Goal: Communication & Community: Ask a question

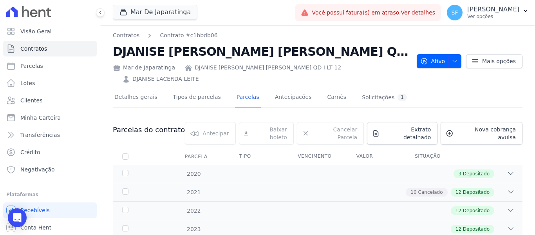
scroll to position [323, 0]
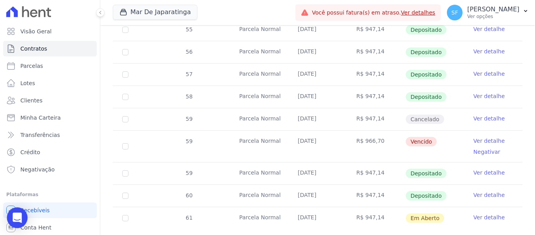
click at [19, 218] on icon "Open Intercom Messenger" at bounding box center [17, 217] width 9 height 10
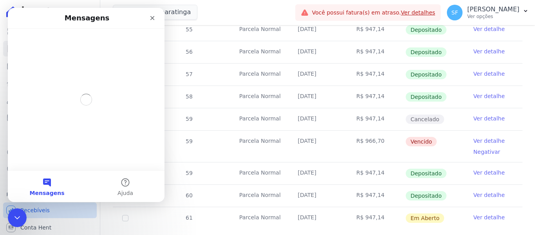
scroll to position [0, 0]
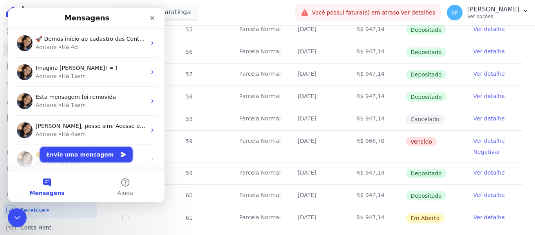
click at [91, 152] on button "Envie uma mensagem" at bounding box center [86, 154] width 93 height 16
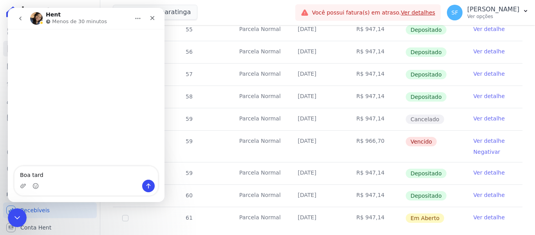
type textarea "Boa tarde"
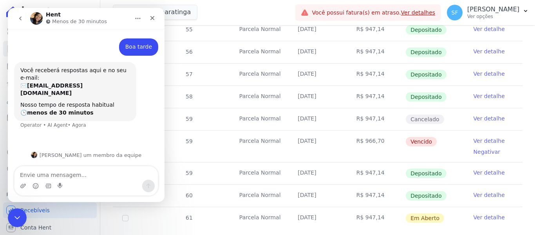
scroll to position [1, 0]
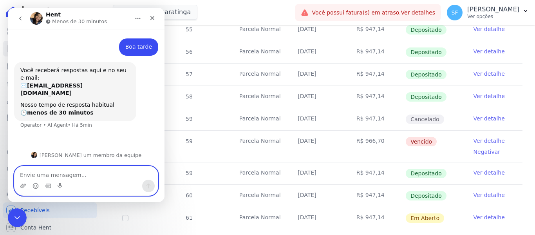
click at [71, 173] on textarea "Envie uma mensagem..." at bounding box center [85, 172] width 143 height 13
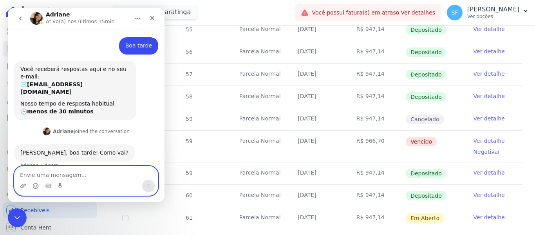
scroll to position [20, 0]
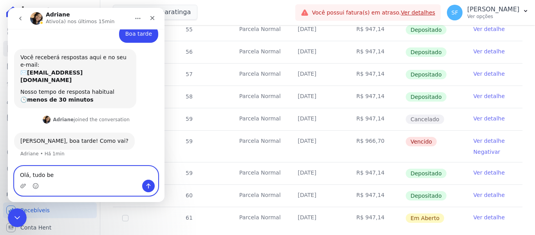
type textarea "Olá, tudo bem"
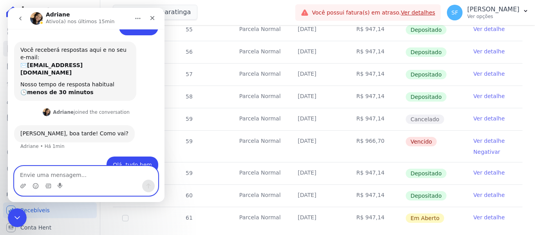
scroll to position [44, 0]
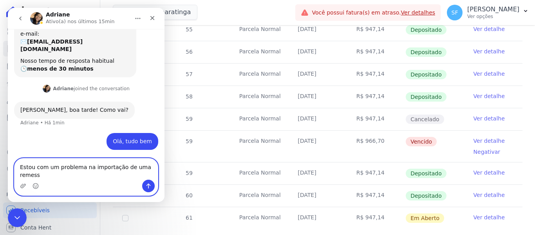
type textarea "Estou com um problema na importação de uma remessa"
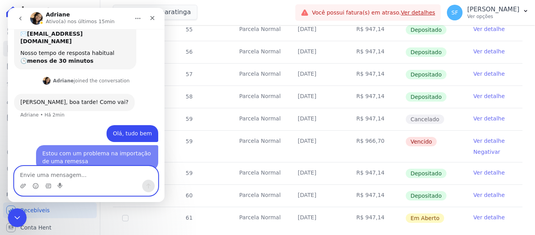
scroll to position [69, 0]
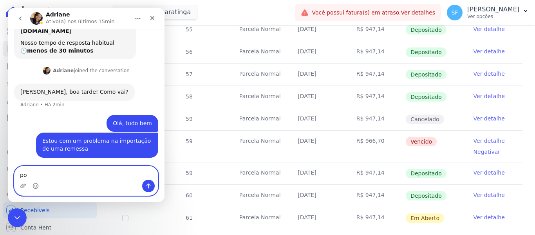
type textarea "p"
type textarea "Poderia me ajudar?"
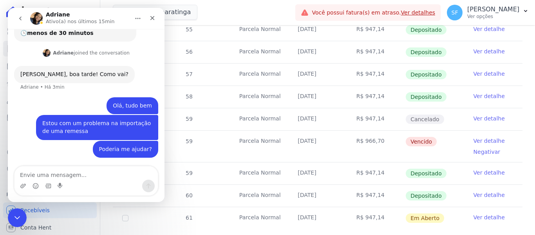
click at [213, 23] on div "Mar De Japaratinga Você possui apenas um empreendimento Aplicar" at bounding box center [202, 13] width 179 height 26
drag, startPoint x: 226, startPoint y: 13, endPoint x: 135, endPoint y: 8, distance: 91.4
click at [226, 13] on div "Mar De Japaratinga Você possui apenas um empreendimento Aplicar" at bounding box center [202, 13] width 179 height 26
click at [136, 17] on icon "Início" at bounding box center [138, 18] width 6 height 6
click at [226, 63] on tr "57 Parcela Normal 25/06/2025 R$ 947,14 Depositado Ver detalhe" at bounding box center [318, 74] width 410 height 22
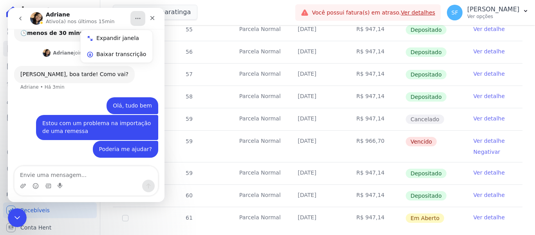
click at [200, 42] on div "56" at bounding box center [188, 52] width 27 height 21
click at [150, 19] on icon "Fechar" at bounding box center [152, 18] width 6 height 6
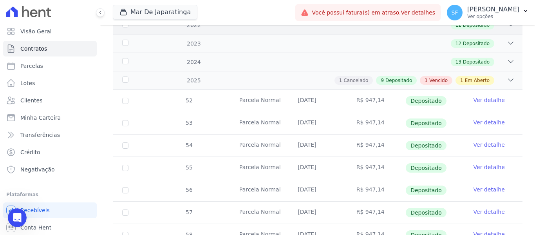
scroll to position [127, 0]
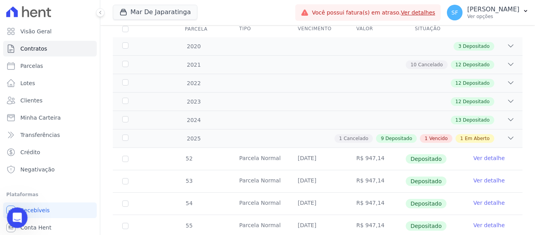
click at [20, 219] on icon "Abertura do Messenger da Intercom" at bounding box center [16, 216] width 13 height 13
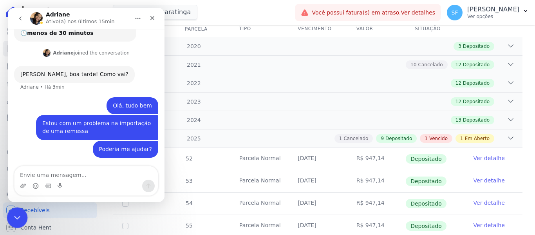
scroll to position [87, 0]
type textarea "Por favor"
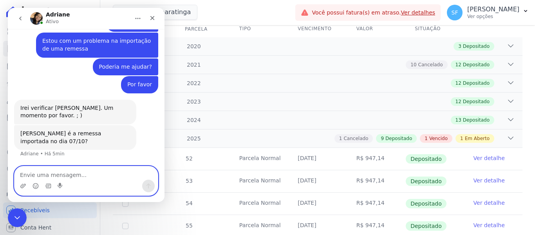
scroll to position [18, 0]
click at [89, 175] on textarea "Envie uma mensagem..." at bounding box center [85, 172] width 143 height 13
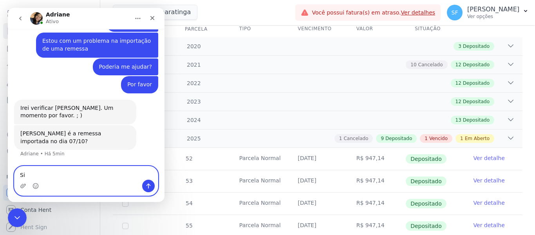
type textarea "Sim"
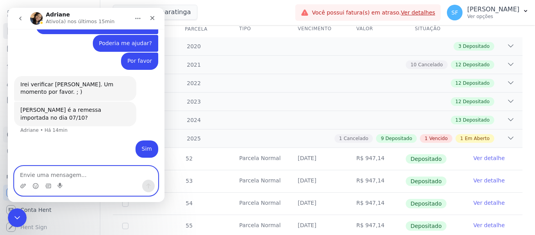
scroll to position [0, 0]
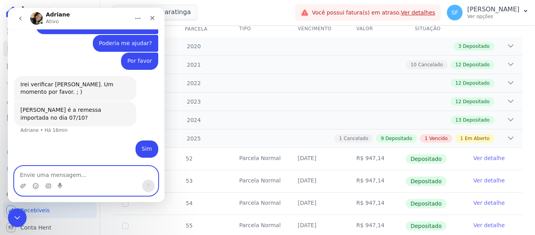
click at [86, 177] on textarea "Envie uma mensagem..." at bounding box center [85, 172] width 143 height 13
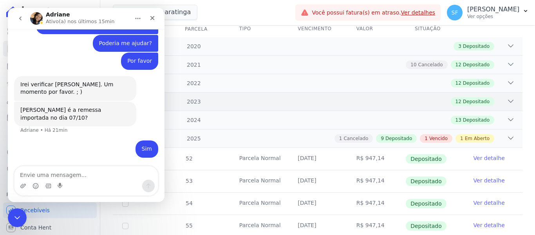
click at [263, 97] on div "12 Depositado" at bounding box center [338, 101] width 354 height 9
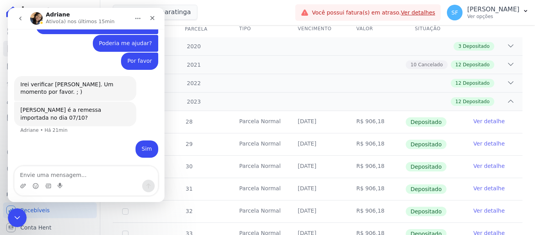
click at [140, 16] on icon "Início" at bounding box center [138, 18] width 6 height 6
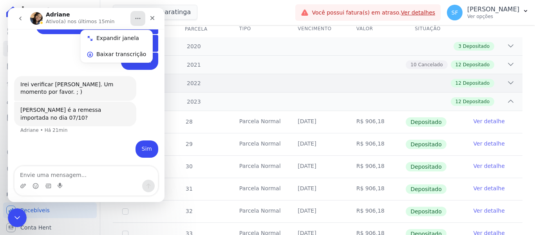
drag, startPoint x: 235, startPoint y: 58, endPoint x: 230, endPoint y: 57, distance: 5.5
click at [236, 74] on div "2022 12 Depositado" at bounding box center [318, 83] width 410 height 18
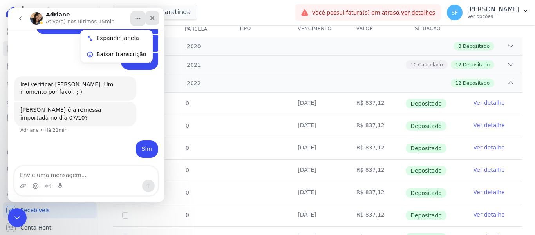
click at [153, 20] on icon "Fechar" at bounding box center [152, 18] width 6 height 6
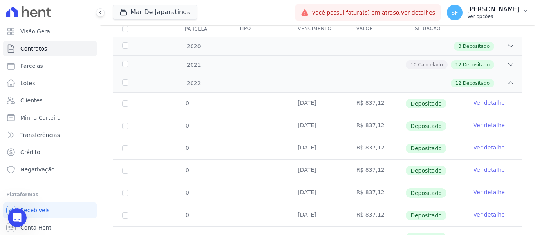
click at [505, 11] on p "[PERSON_NAME]" at bounding box center [493, 9] width 52 height 8
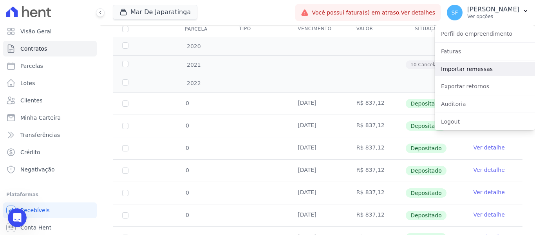
click at [479, 71] on link "Importar remessas" at bounding box center [485, 69] width 100 height 14
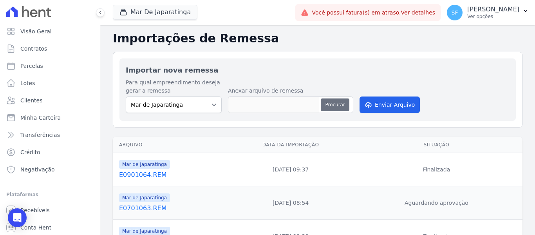
click at [325, 107] on button "Procurar" at bounding box center [335, 104] width 28 height 13
type input "E1301065.REM"
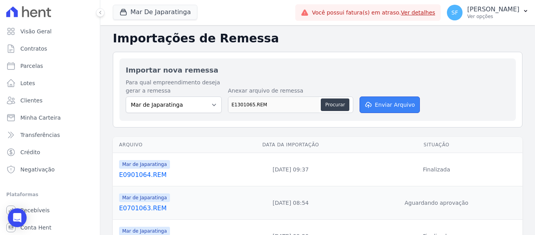
click at [385, 111] on button "Enviar Arquivo" at bounding box center [390, 104] width 60 height 16
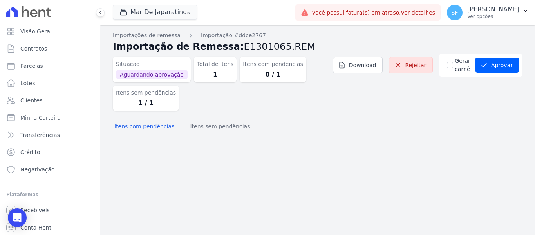
click at [382, 122] on div "Itens com pendências Itens sem pendências" at bounding box center [318, 126] width 410 height 19
click at [494, 69] on button "Aprovar" at bounding box center [497, 65] width 44 height 15
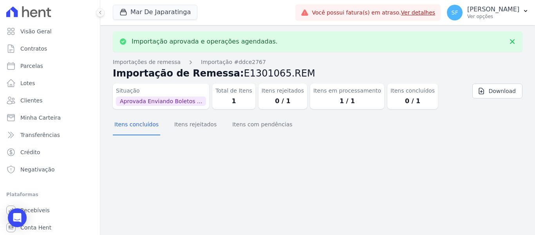
click at [409, 164] on div "Importação aprovada e operações agendadas. Importações de remessa Importação #d…" at bounding box center [317, 130] width 435 height 210
click at [410, 165] on div "Importação aprovada e operações agendadas. Importações de remessa Importação #d…" at bounding box center [317, 130] width 435 height 210
drag, startPoint x: 36, startPoint y: 97, endPoint x: 58, endPoint y: 95, distance: 22.1
click at [36, 97] on span "Clientes" at bounding box center [31, 100] width 22 height 8
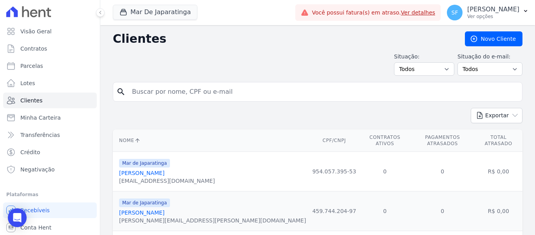
click at [285, 96] on input "search" at bounding box center [323, 92] width 392 height 16
type input "rafaella"
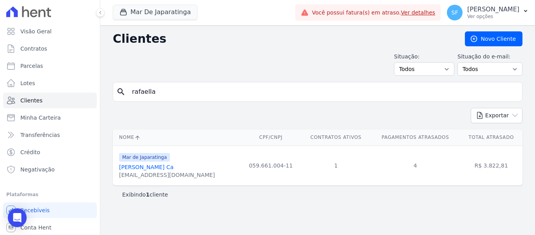
click at [174, 167] on link "[PERSON_NAME] Ca" at bounding box center [146, 167] width 54 height 6
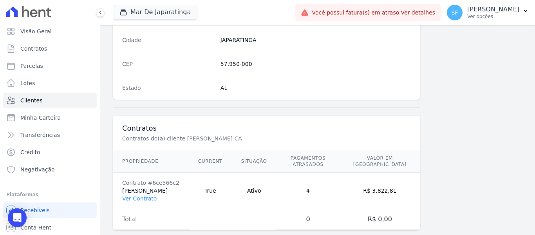
scroll to position [510, 0]
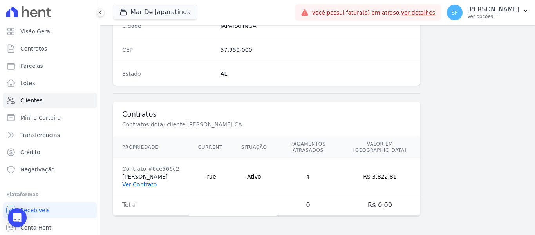
click at [137, 181] on link "Ver Contrato" at bounding box center [139, 184] width 34 height 6
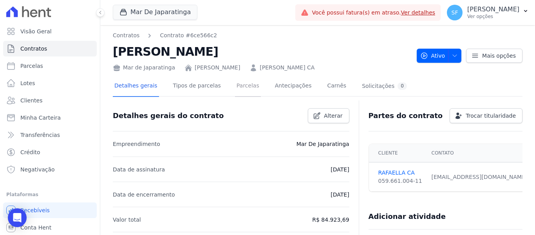
click at [238, 87] on link "Parcelas" at bounding box center [248, 86] width 26 height 21
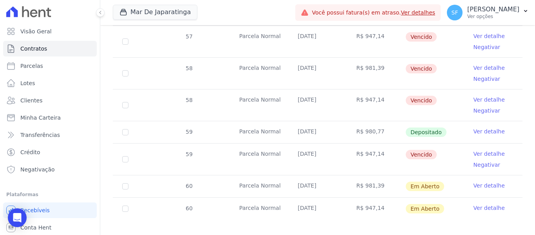
scroll to position [374, 0]
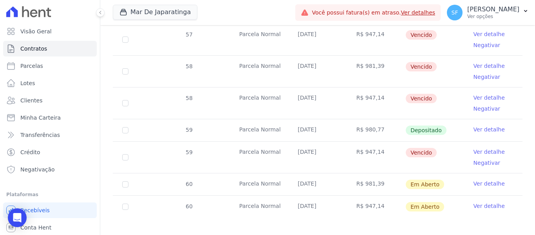
click at [484, 179] on link "Ver detalhe" at bounding box center [489, 183] width 31 height 8
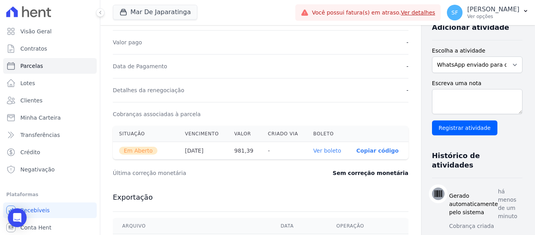
scroll to position [235, 0]
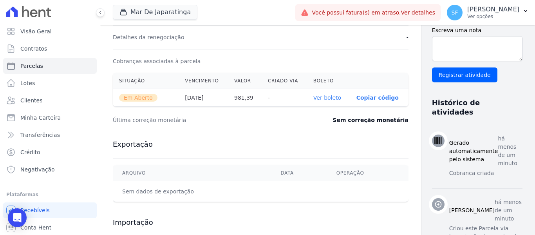
click at [313, 94] on link "Ver boleto" at bounding box center [327, 97] width 28 height 6
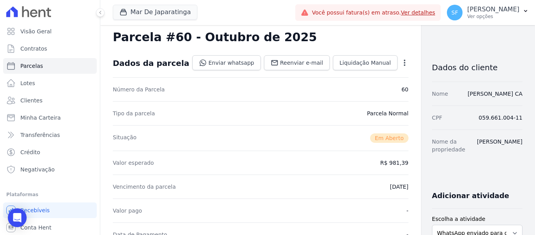
scroll to position [0, 0]
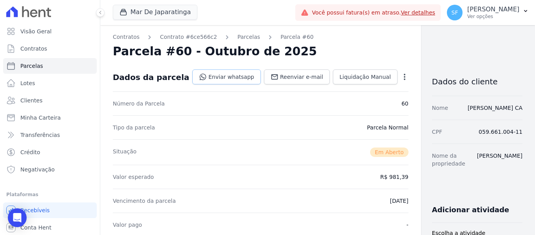
click at [216, 77] on link "Enviar whatsapp" at bounding box center [226, 76] width 69 height 15
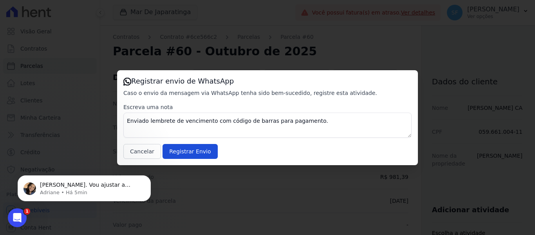
click at [132, 149] on div "Certo Simone. Vou ajustar a remessa e retorno em breve com você. ; ) Adriane • …" at bounding box center [84, 152] width 144 height 98
click at [146, 154] on button "Cancelar" at bounding box center [142, 151] width 38 height 15
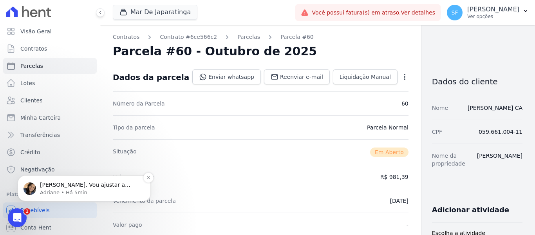
click at [87, 188] on span "[PERSON_NAME]. Vou ajustar a remessa e retorno em breve com você. ; )" at bounding box center [85, 192] width 91 height 22
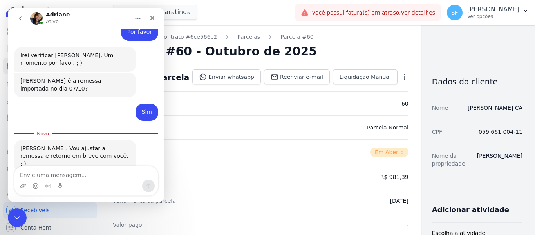
scroll to position [221, 0]
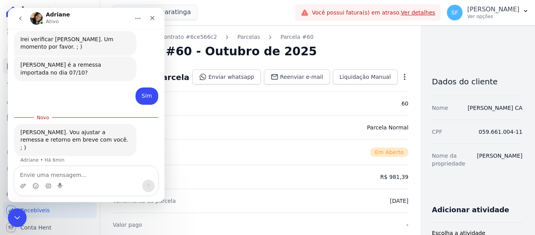
click at [114, 177] on textarea "Envie uma mensagem..." at bounding box center [85, 172] width 143 height 13
type textarea "Fico no aguardo"
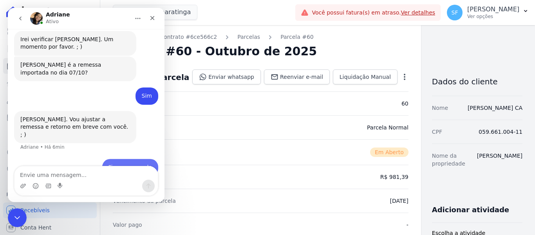
scroll to position [231, 0]
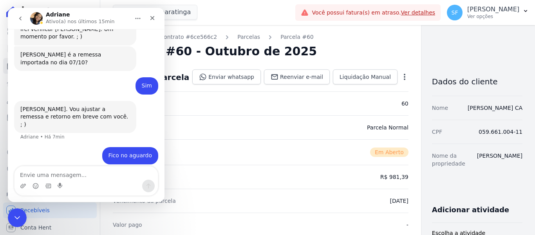
click at [202, 122] on div "Tipo da parcela Parcela Normal" at bounding box center [261, 127] width 296 height 24
click at [154, 15] on icon "Fechar" at bounding box center [152, 18] width 6 height 6
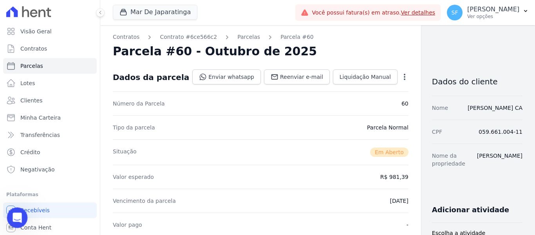
click at [15, 214] on icon "Abertura do Messenger da Intercom" at bounding box center [16, 216] width 13 height 13
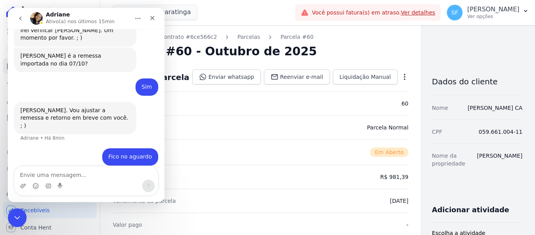
click at [253, 147] on div "Situação Em Aberto" at bounding box center [261, 151] width 296 height 25
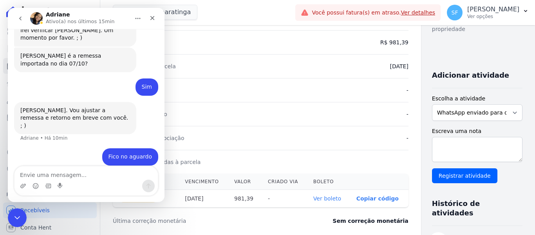
scroll to position [157, 0]
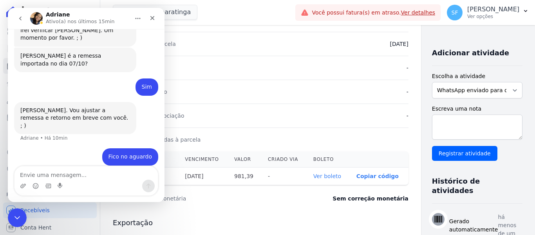
click at [140, 22] on button "Início" at bounding box center [137, 18] width 15 height 15
click at [252, 71] on div "Valor pago -" at bounding box center [261, 68] width 296 height 24
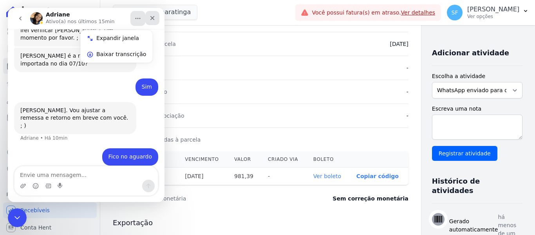
click at [150, 18] on icon "Fechar" at bounding box center [152, 18] width 6 height 6
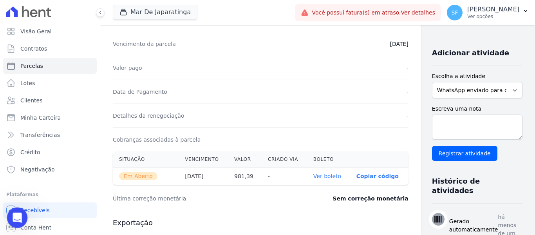
click at [16, 207] on div "Abertura do Messenger da Intercom" at bounding box center [16, 216] width 26 height 26
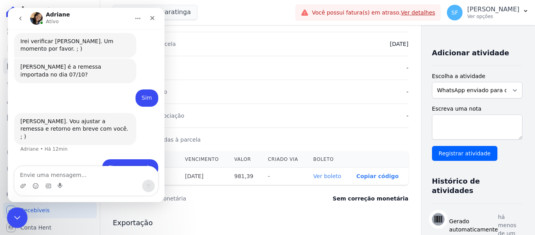
scroll to position [231, 0]
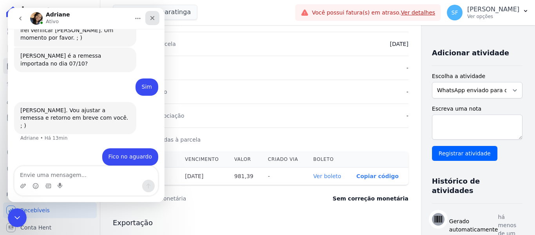
click at [152, 15] on icon "Fechar" at bounding box center [152, 18] width 6 height 6
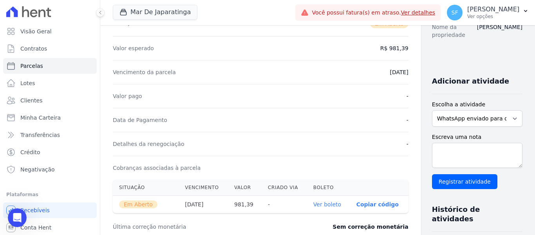
scroll to position [118, 0]
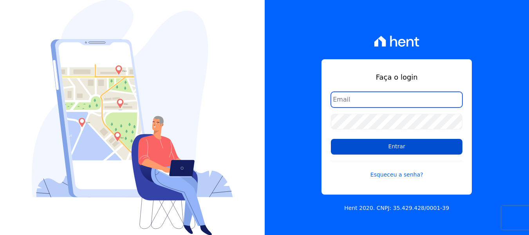
type input "[EMAIL_ADDRESS][DOMAIN_NAME]"
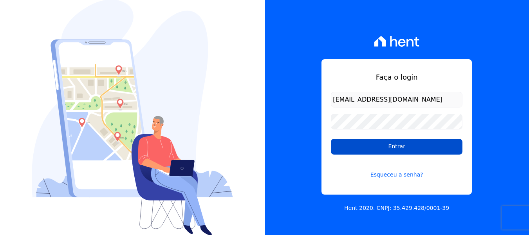
click at [363, 143] on input "Entrar" at bounding box center [397, 147] width 132 height 16
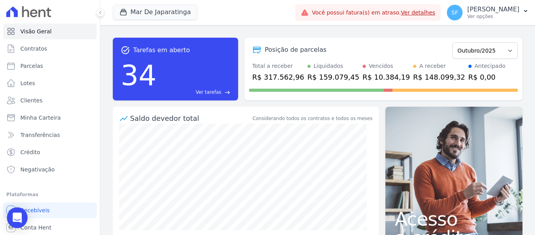
click at [21, 218] on icon "Open Intercom Messenger" at bounding box center [17, 217] width 9 height 10
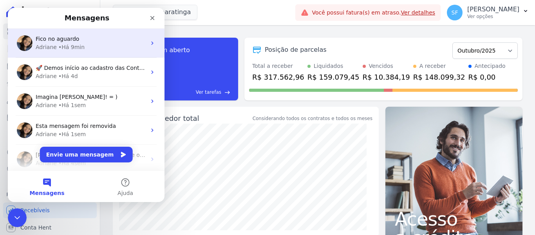
click at [69, 43] on div "• Há 9min" at bounding box center [71, 47] width 26 height 8
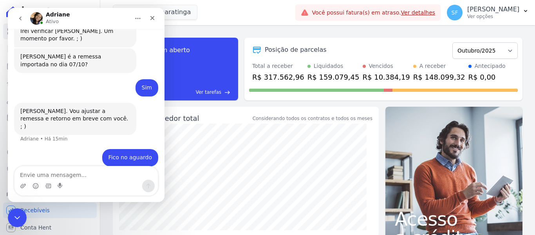
scroll to position [231, 0]
click at [140, 17] on icon "Início" at bounding box center [138, 18] width 6 height 6
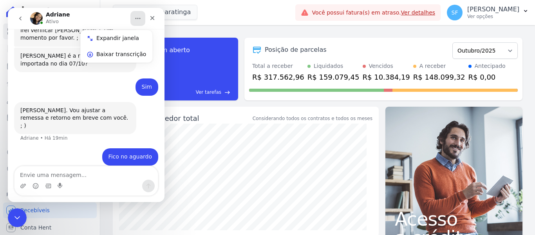
click at [225, 16] on div "Mar De Japaratinga Você possui apenas um empreendimento Aplicar" at bounding box center [202, 13] width 179 height 26
click at [152, 20] on icon "Fechar" at bounding box center [152, 18] width 6 height 6
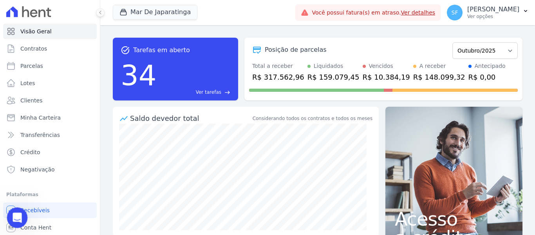
click at [14, 217] on icon "Abertura do Messenger da Intercom" at bounding box center [15, 216] width 5 height 6
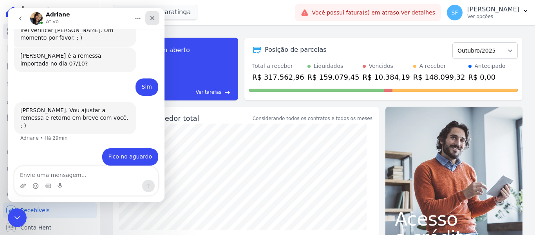
click at [154, 14] on div "Fechar" at bounding box center [152, 18] width 14 height 14
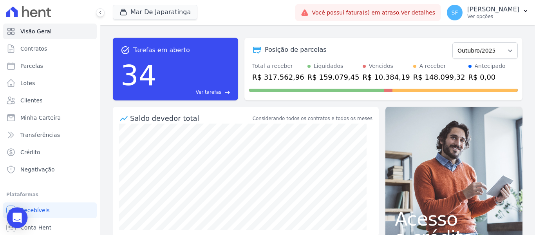
click at [19, 220] on icon "Open Intercom Messenger" at bounding box center [17, 217] width 10 height 10
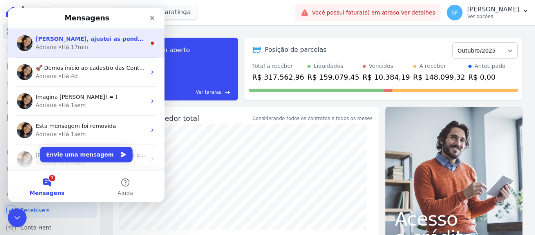
click at [66, 41] on span "[PERSON_NAME], ajustei as pendências exceto para clientes [PERSON_NAME] e [PERS…" at bounding box center [299, 39] width 526 height 6
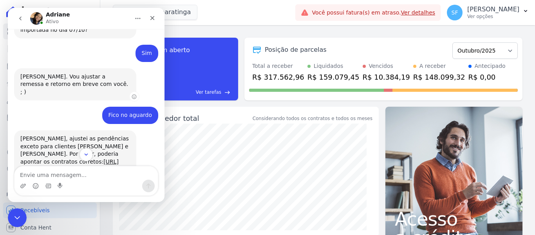
scroll to position [360, 0]
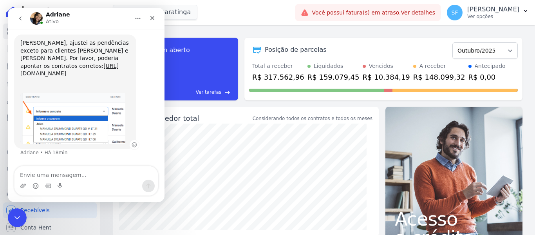
click at [60, 119] on img "Adriane diz…" at bounding box center [72, 118] width 105 height 51
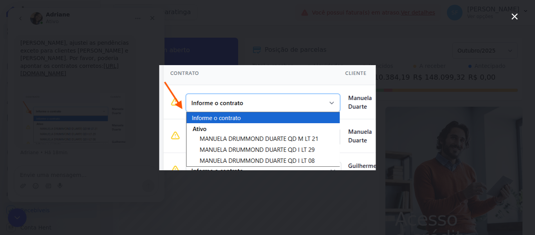
drag, startPoint x: 311, startPoint y: 16, endPoint x: 318, endPoint y: 20, distance: 7.9
click at [318, 20] on div "Messenger da Intercom" at bounding box center [267, 117] width 535 height 235
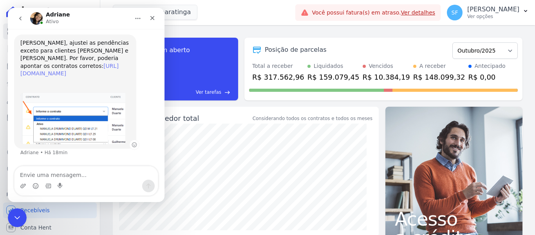
click at [76, 63] on link "[URL][DOMAIN_NAME]" at bounding box center [69, 70] width 98 height 14
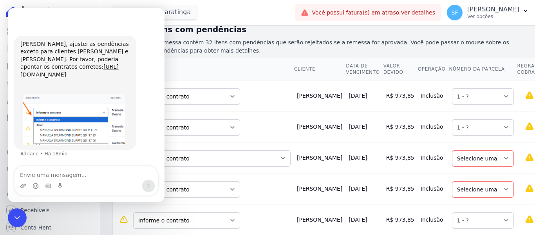
scroll to position [38, 0]
click at [239, 64] on th "Contrato" at bounding box center [203, 69] width 181 height 22
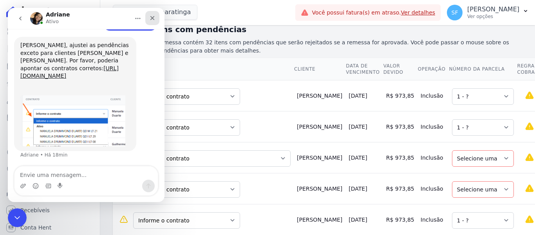
scroll to position [360, 0]
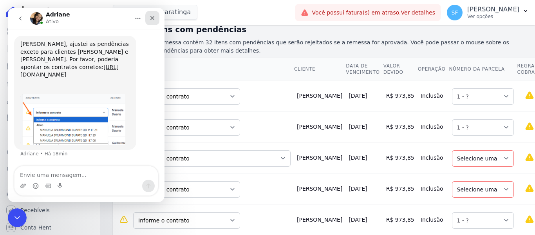
click at [150, 19] on icon "Fechar" at bounding box center [152, 18] width 6 height 6
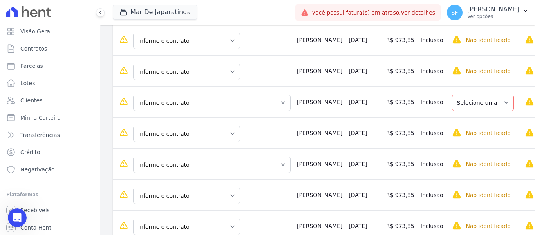
scroll to position [457, 0]
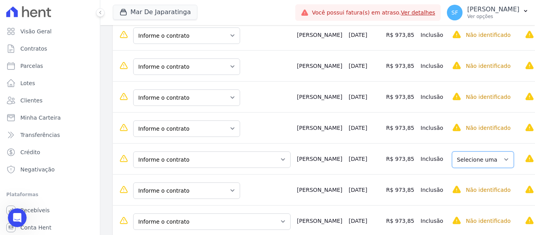
click at [458, 160] on select "Selecione uma" at bounding box center [483, 159] width 62 height 16
click at [462, 158] on select "Selecione uma" at bounding box center [483, 159] width 62 height 16
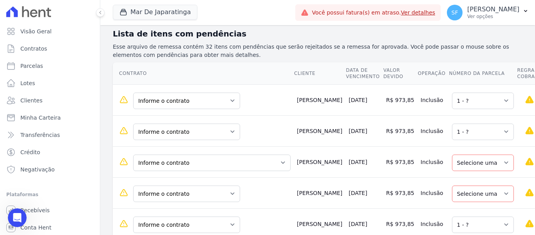
scroll to position [104, 0]
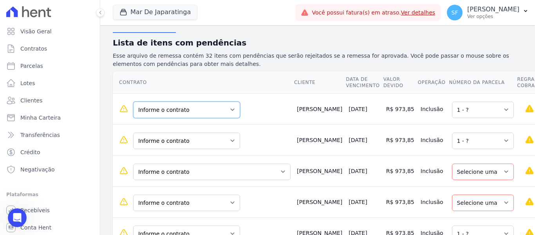
click at [240, 110] on select "Informe o contrato MANUELA DRUMMOND DUARTE QD M LT 21 MANUELA DRUMMOND DUARTE Q…" at bounding box center [186, 109] width 107 height 16
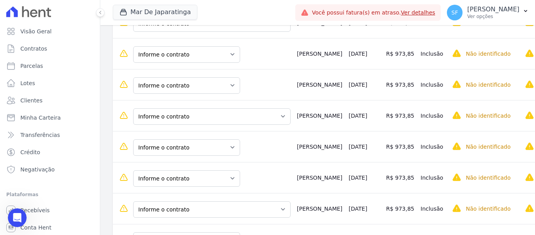
scroll to position [1005, 0]
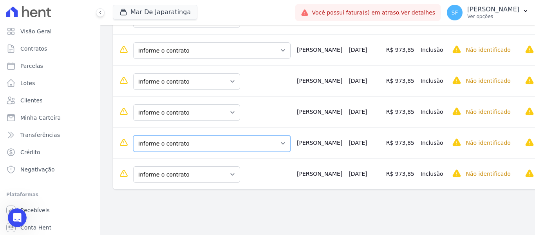
click at [266, 135] on select "Informe o contrato QD O LT 21 - GUILHERME GONCALVES LEMES QD I LT 18 - GUILHERM…" at bounding box center [211, 143] width 157 height 16
click at [266, 136] on select "Informe o contrato QD O LT 21 - GUILHERME GONCALVES LEMES QD I LT 18 - GUILHERM…" at bounding box center [211, 143] width 157 height 16
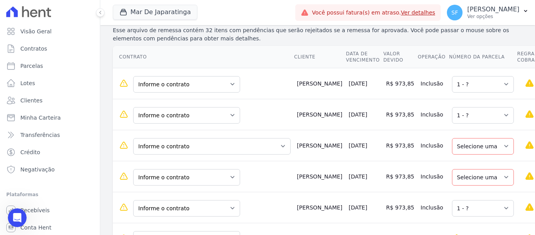
scroll to position [143, 0]
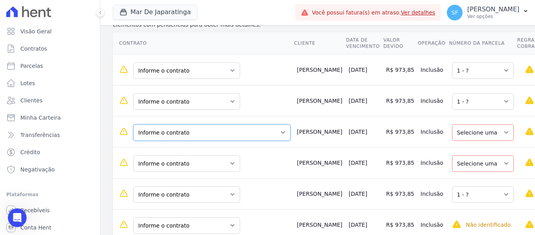
click at [266, 134] on select "Informe o contrato QD O LT 21 - GUILHERME GONCALVES LEMES QD I LT 18 - GUILHERM…" at bounding box center [211, 132] width 157 height 16
click at [266, 133] on select "Informe o contrato QD O LT 21 - GUILHERME GONCALVES LEMES QD I LT 18 - GUILHERM…" at bounding box center [211, 132] width 157 height 16
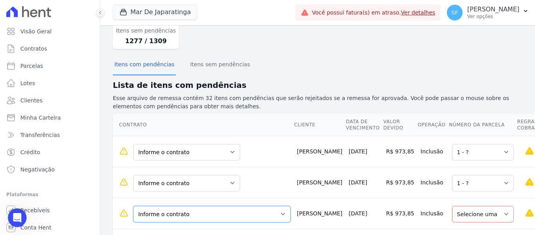
scroll to position [157, 0]
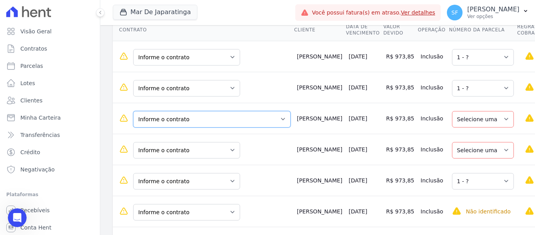
click at [270, 120] on select "Informe o contrato QD O LT 21 - GUILHERME GONCALVES LEMES QD I LT 18 - GUILHERM…" at bounding box center [211, 119] width 157 height 16
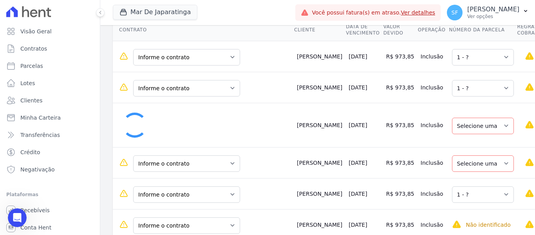
select select "none"
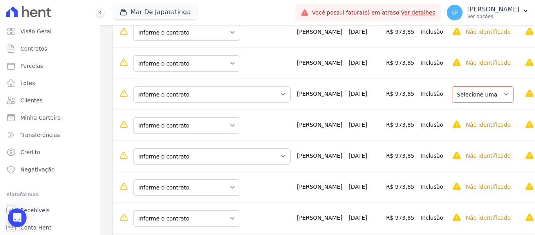
scroll to position [509, 0]
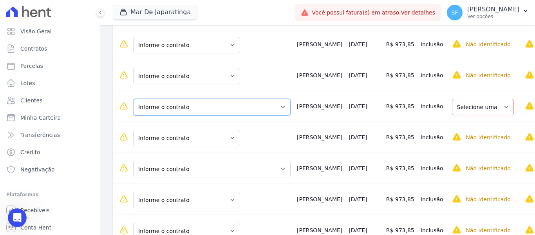
click at [267, 108] on select "Informe o contrato QD O LT 21 - GUILHERME GONCALVES LEMES QD I LT 18 - GUILHERM…" at bounding box center [211, 107] width 157 height 16
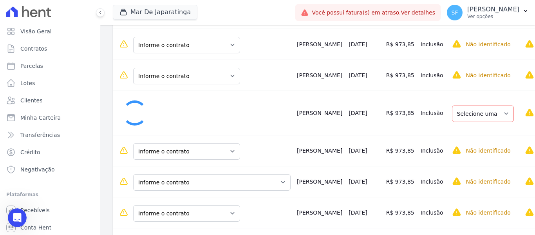
select select "none"
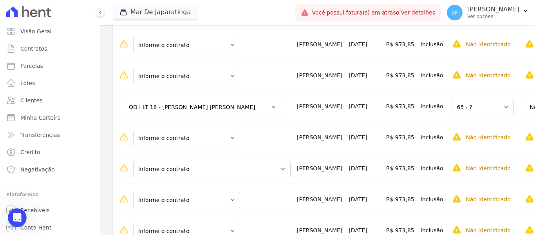
scroll to position [548, 0]
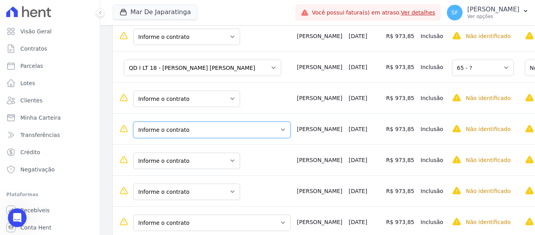
click at [268, 134] on select "Informe o contrato QD O LT 21 - GUILHERME GONCALVES LEMES QD I LT 18 - GUILHERM…" at bounding box center [211, 129] width 157 height 16
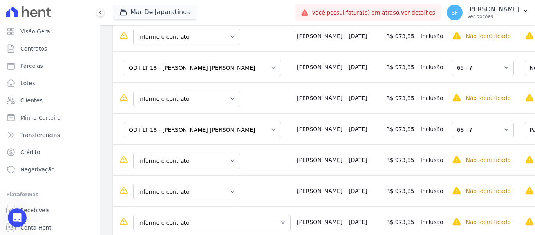
scroll to position [627, 0]
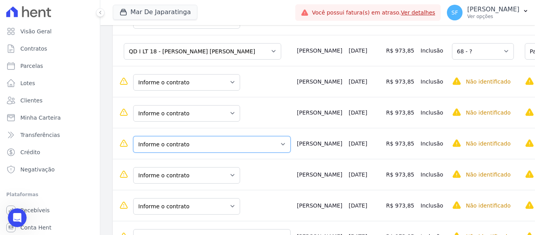
click at [267, 148] on select "Informe o contrato QD O LT 21 - GUILHERME GONCALVES LEMES QD I LT 18 - GUILHERM…" at bounding box center [211, 144] width 157 height 16
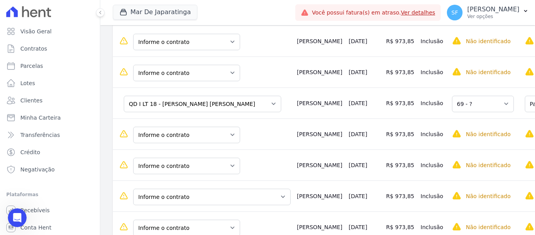
scroll to position [705, 0]
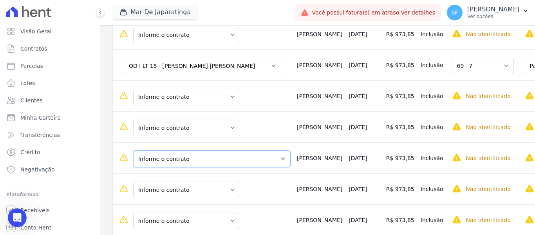
click at [266, 165] on select "Informe o contrato QD O LT 21 - GUILHERME GONCALVES LEMES QD I LT 18 - GUILHERM…" at bounding box center [211, 158] width 157 height 16
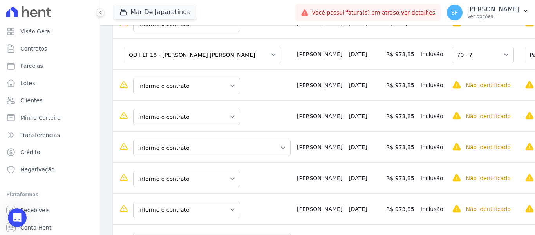
scroll to position [823, 0]
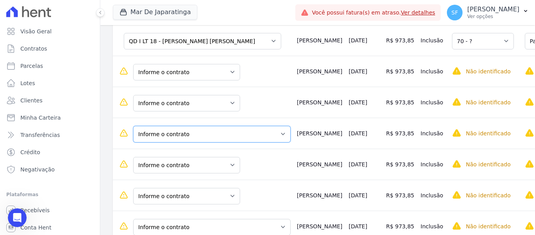
click at [265, 138] on select "Informe o contrato QD O LT 21 - GUILHERME GONCALVES LEMES QD I LT 18 - GUILHERM…" at bounding box center [211, 134] width 157 height 16
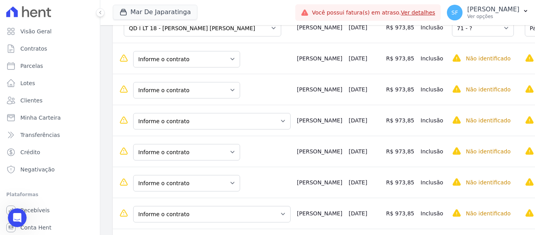
scroll to position [940, 0]
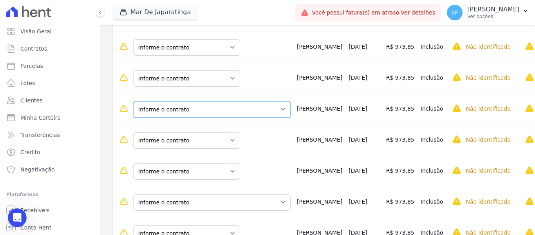
click at [267, 110] on select "Informe o contrato QD O LT 21 - GUILHERME GONCALVES LEMES QD I LT 18 - GUILHERM…" at bounding box center [211, 109] width 157 height 16
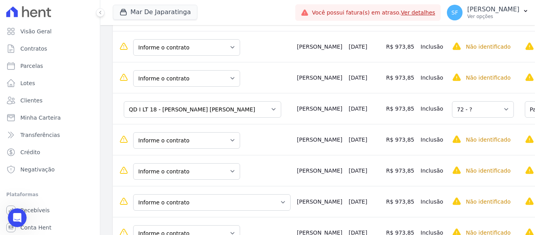
scroll to position [1011, 0]
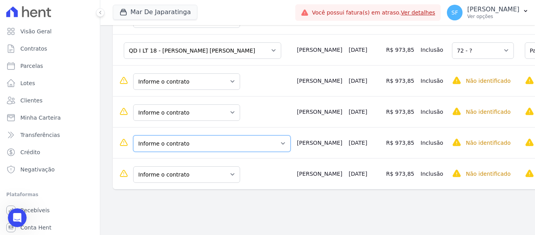
click at [268, 137] on select "Informe o contrato QD O LT 21 - GUILHERME GONCALVES LEMES QD I LT 18 - GUILHERM…" at bounding box center [211, 143] width 157 height 16
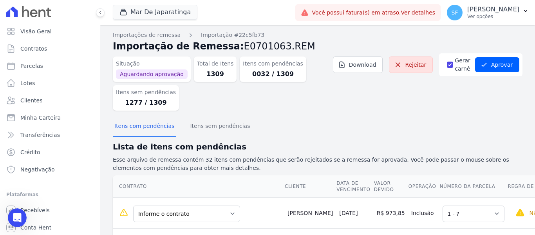
scroll to position [0, 0]
click at [325, 98] on dl "Situação Aguardando aprovação Total de Itens 1309 Itens com pendências 0032 / 1…" at bounding box center [232, 82] width 239 height 57
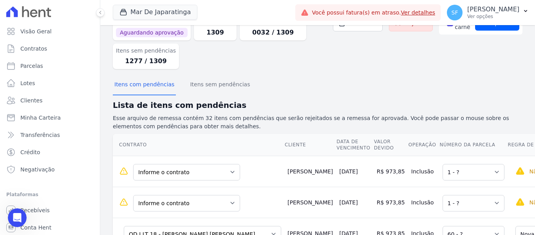
scroll to position [78, 0]
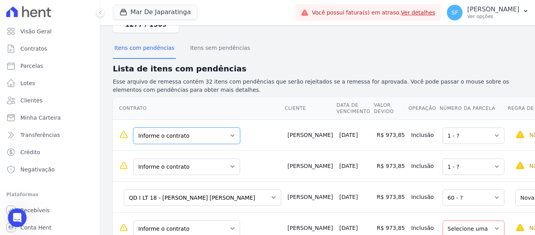
click at [240, 139] on select "Informe o contrato MANUELA DRUMMOND DUARTE QD M LT 21 MANUELA DRUMMOND DUARTE Q…" at bounding box center [186, 135] width 107 height 16
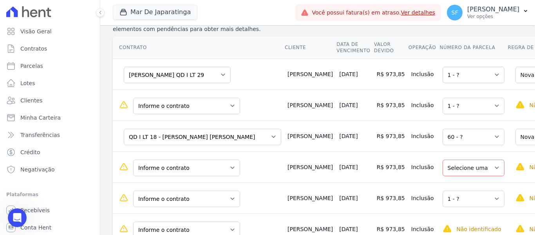
scroll to position [157, 0]
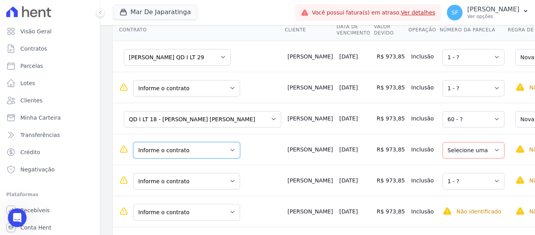
click at [240, 153] on select "Informe o contrato MANUELA DRUMMOND DUARTE QD M LT 21 MANUELA DRUMMOND DUARTE Q…" at bounding box center [186, 150] width 107 height 16
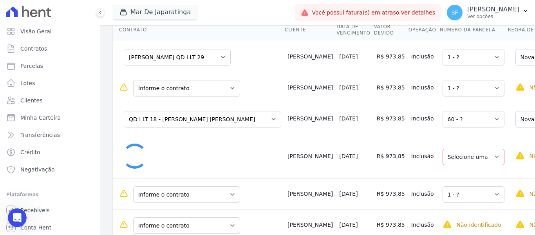
select select "none"
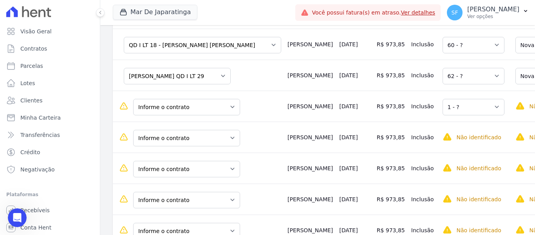
scroll to position [235, 0]
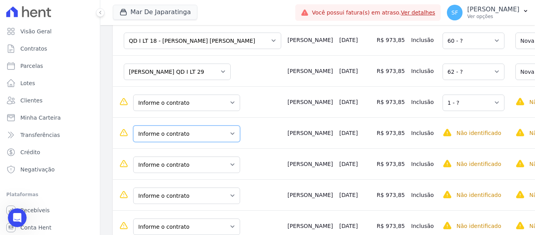
click at [240, 139] on select "Informe o contrato MANUELA DRUMMOND DUARTE QD M LT 21 MANUELA DRUMMOND DUARTE Q…" at bounding box center [186, 133] width 107 height 16
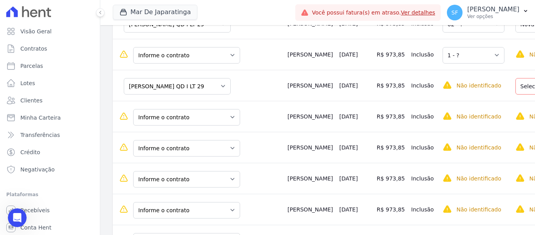
scroll to position [313, 0]
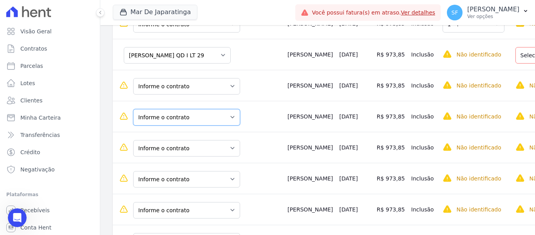
click at [240, 125] on select "Informe o contrato MANUELA DRUMMOND DUARTE QD M LT 21 MANUELA DRUMMOND DUARTE Q…" at bounding box center [186, 117] width 107 height 16
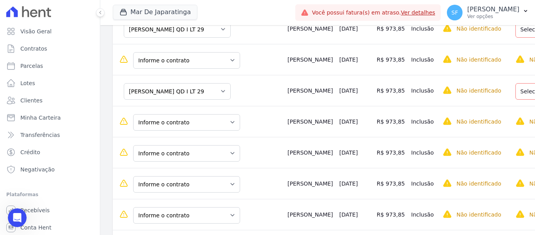
scroll to position [353, 0]
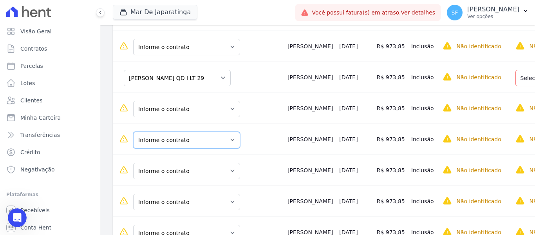
click at [240, 144] on select "Informe o contrato MANUELA DRUMMOND DUARTE QD M LT 21 MANUELA DRUMMOND DUARTE Q…" at bounding box center [186, 140] width 107 height 16
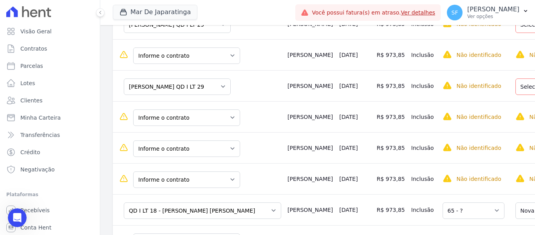
scroll to position [470, 0]
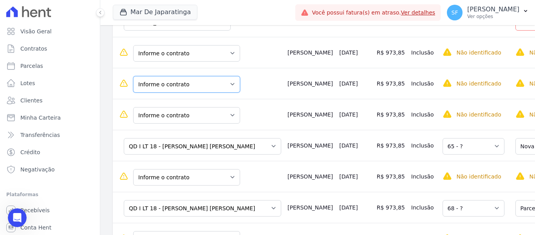
click at [240, 89] on select "Informe o contrato MANUELA DRUMMOND DUARTE QD M LT 21 MANUELA DRUMMOND DUARTE Q…" at bounding box center [186, 84] width 107 height 16
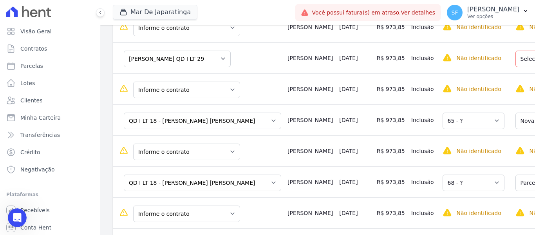
scroll to position [509, 0]
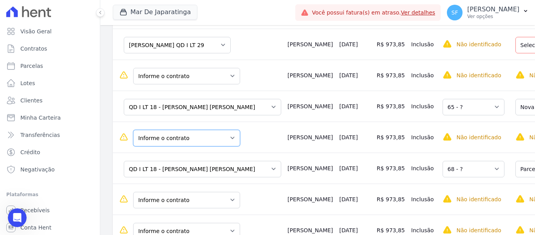
click at [240, 141] on select "Informe o contrato MANUELA DRUMMOND DUARTE QD M LT 21 MANUELA DRUMMOND DUARTE Q…" at bounding box center [186, 138] width 107 height 16
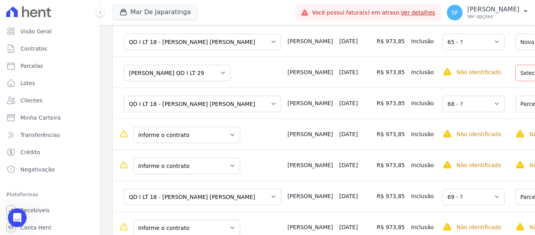
scroll to position [588, 0]
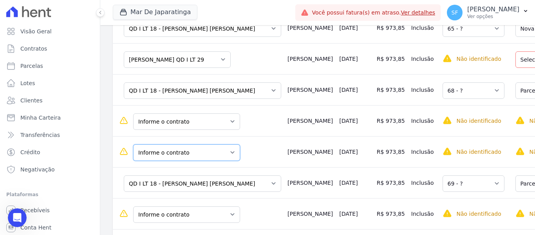
click at [240, 157] on select "Informe o contrato MANUELA DRUMMOND DUARTE QD M LT 21 MANUELA DRUMMOND DUARTE Q…" at bounding box center [186, 152] width 107 height 16
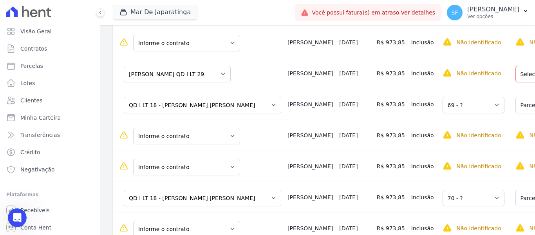
scroll to position [705, 0]
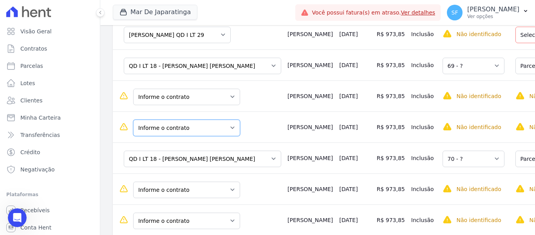
click at [240, 136] on select "Informe o contrato MANUELA DRUMMOND DUARTE QD M LT 21 MANUELA DRUMMOND DUARTE Q…" at bounding box center [186, 127] width 107 height 16
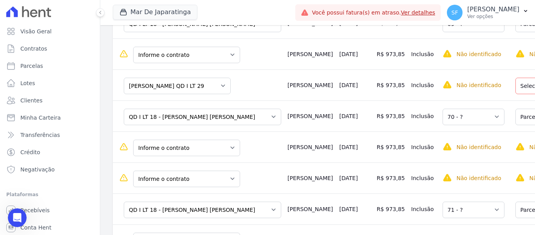
scroll to position [783, 0]
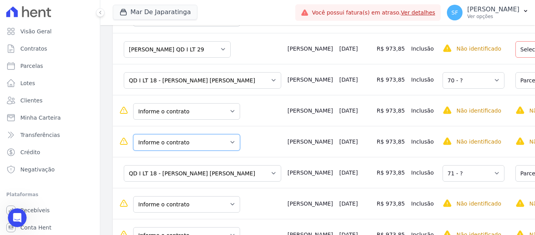
click at [240, 148] on select "Informe o contrato MANUELA DRUMMOND DUARTE QD M LT 21 MANUELA DRUMMOND DUARTE Q…" at bounding box center [186, 142] width 107 height 16
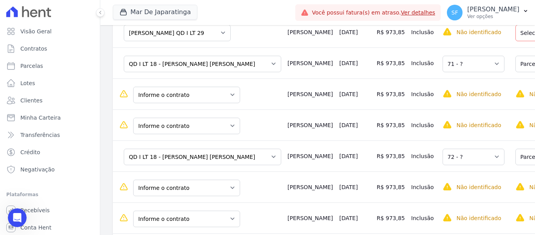
scroll to position [901, 0]
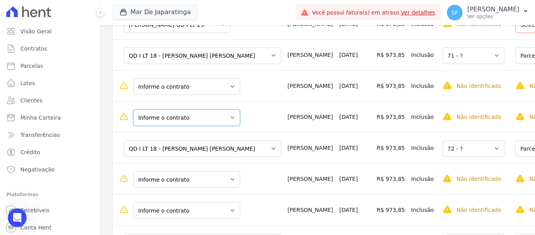
click at [240, 125] on select "Informe o contrato MANUELA DRUMMOND DUARTE QD M LT 21 MANUELA DRUMMOND DUARTE Q…" at bounding box center [186, 117] width 107 height 16
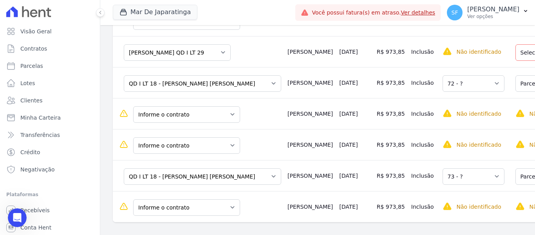
scroll to position [979, 0]
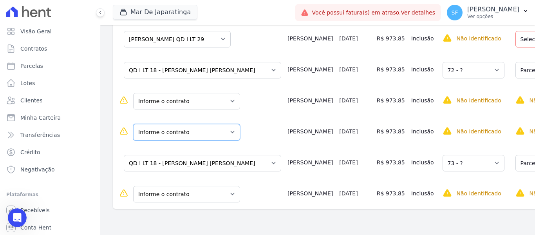
click at [240, 139] on select "Informe o contrato MANUELA DRUMMOND DUARTE QD M LT 21 MANUELA DRUMMOND DUARTE Q…" at bounding box center [186, 132] width 107 height 16
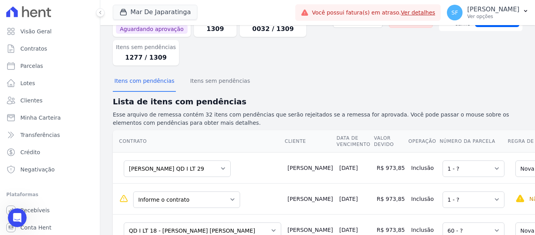
scroll to position [118, 0]
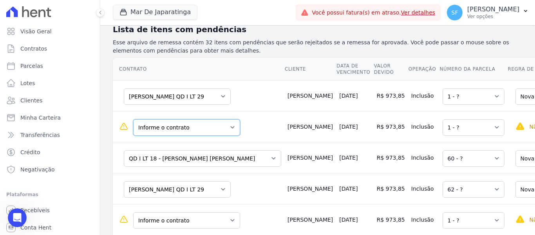
click at [240, 131] on select "Informe o contrato MANUELA DRUMMOND DUARTE QD M LT 21 MANUELA DRUMMOND DUARTE Q…" at bounding box center [186, 127] width 107 height 16
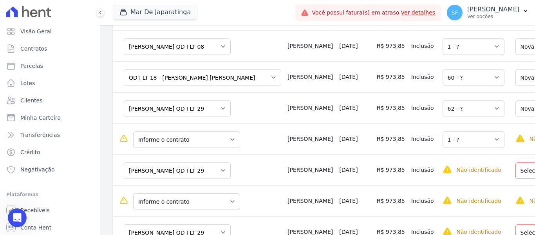
scroll to position [235, 0]
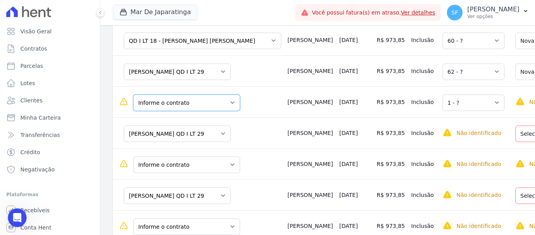
click at [240, 107] on select "Informe o contrato MANUELA DRUMMOND DUARTE QD M LT 21 MANUELA DRUMMOND DUARTE Q…" at bounding box center [186, 102] width 107 height 16
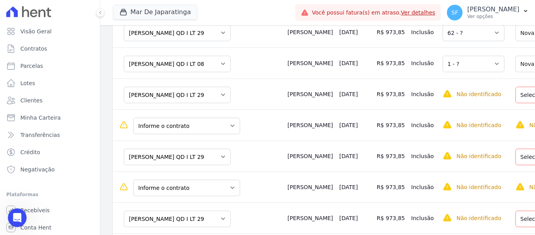
scroll to position [274, 0]
click at [240, 128] on select "Informe o contrato MANUELA DRUMMOND DUARTE QD M LT 21 MANUELA DRUMMOND DUARTE Q…" at bounding box center [186, 125] width 107 height 16
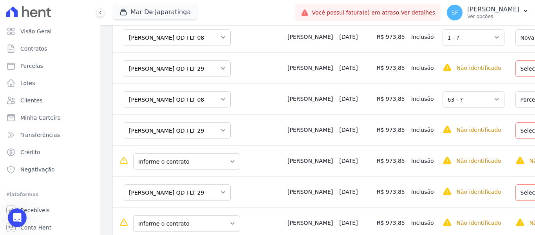
scroll to position [313, 0]
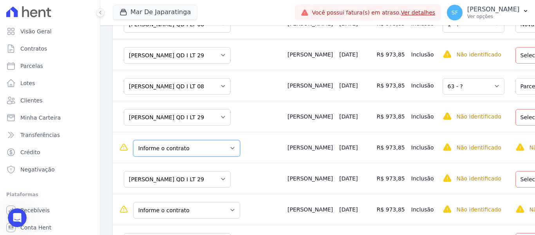
click at [240, 156] on select "Informe o contrato MANUELA DRUMMOND DUARTE QD M LT 21 MANUELA DRUMMOND DUARTE Q…" at bounding box center [186, 148] width 107 height 16
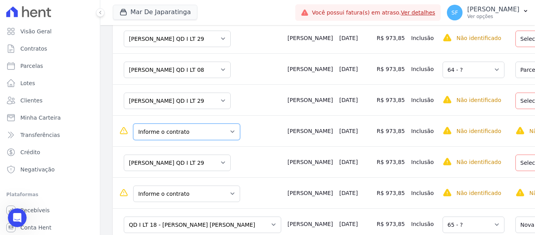
click at [240, 133] on select "Informe o contrato MANUELA DRUMMOND DUARTE QD M LT 21 MANUELA DRUMMOND DUARTE Q…" at bounding box center [186, 131] width 107 height 16
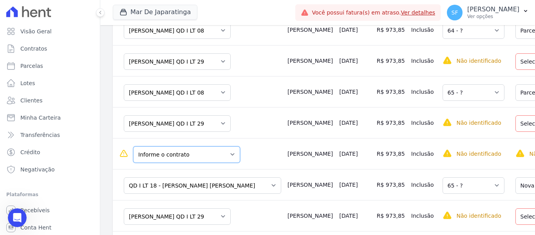
click at [240, 160] on select "Informe o contrato MANUELA DRUMMOND DUARTE QD M LT 21 MANUELA DRUMMOND DUARTE Q…" at bounding box center [186, 154] width 107 height 16
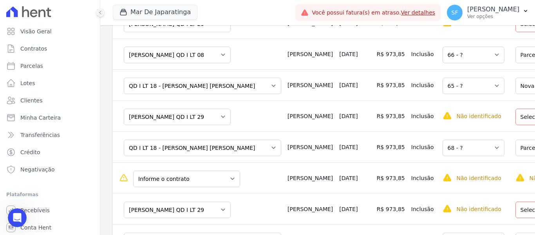
scroll to position [548, 0]
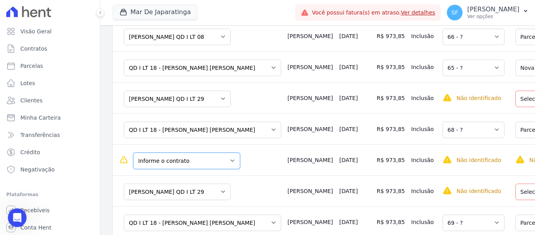
click at [240, 167] on select "Informe o contrato MANUELA DRUMMOND DUARTE QD M LT 21 MANUELA DRUMMOND DUARTE Q…" at bounding box center [186, 160] width 107 height 16
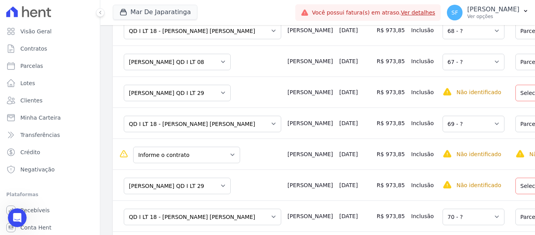
scroll to position [666, 0]
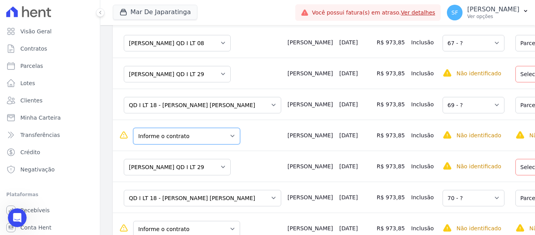
click at [240, 144] on select "Informe o contrato MANUELA DRUMMOND DUARTE QD M LT 21 MANUELA DRUMMOND DUARTE Q…" at bounding box center [186, 136] width 107 height 16
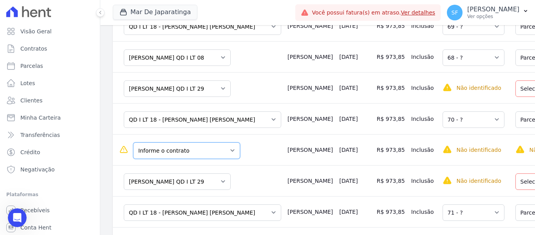
click at [240, 159] on select "Informe o contrato MANUELA DRUMMOND DUARTE QD M LT 21 MANUELA DRUMMOND DUARTE Q…" at bounding box center [186, 150] width 107 height 16
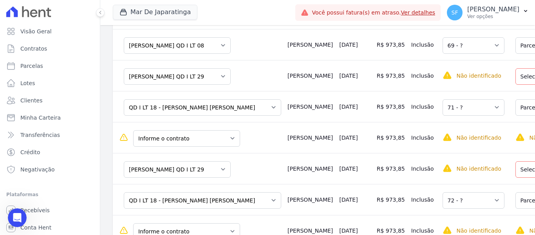
scroll to position [862, 0]
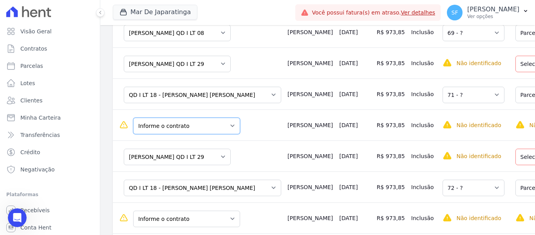
click at [240, 134] on select "Informe o contrato MANUELA DRUMMOND DUARTE QD M LT 21 MANUELA DRUMMOND DUARTE Q…" at bounding box center [186, 126] width 107 height 16
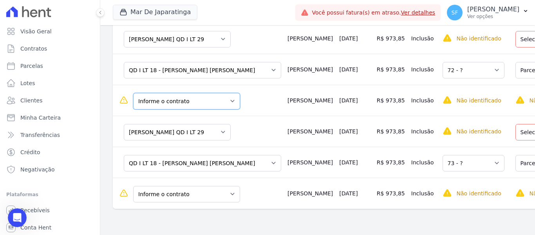
click at [240, 109] on select "Informe o contrato MANUELA DRUMMOND DUARTE QD M LT 21 MANUELA DRUMMOND DUARTE Q…" at bounding box center [186, 101] width 107 height 16
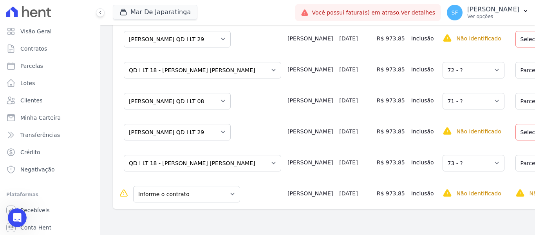
scroll to position [1018, 0]
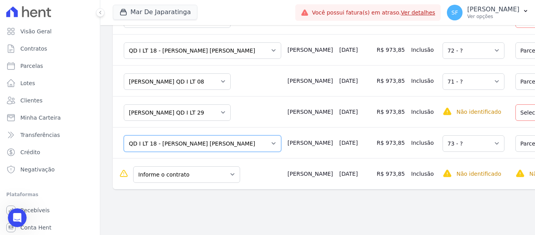
click at [262, 142] on select "Informe o contrato QD O LT 21 - GUILHERME GONCALVES LEMES QD I LT 18 - GUILHERM…" at bounding box center [202, 143] width 157 height 16
click at [305, 213] on main "Importações de remessa Importação #22c5fb73 Importação de Remessa: E0701063.REM…" at bounding box center [317, 130] width 435 height 210
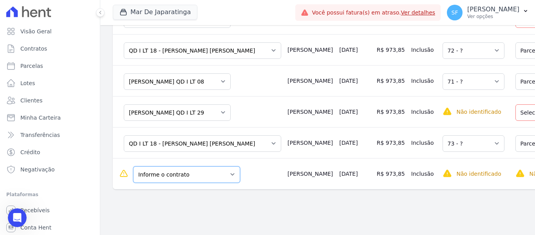
click at [240, 171] on select "Informe o contrato MANUELA DRUMMOND DUARTE QD M LT 21 MANUELA DRUMMOND DUARTE Q…" at bounding box center [186, 174] width 107 height 16
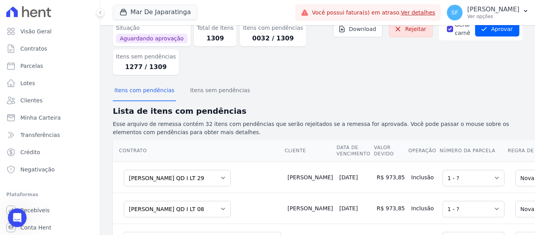
scroll to position [78, 0]
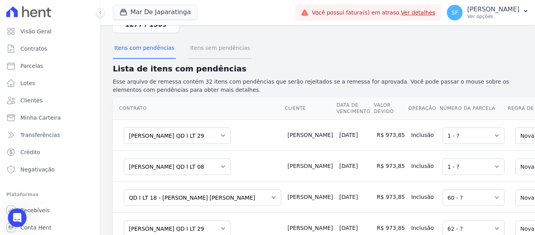
click at [199, 47] on button "Itens sem pendências" at bounding box center [219, 48] width 63 height 20
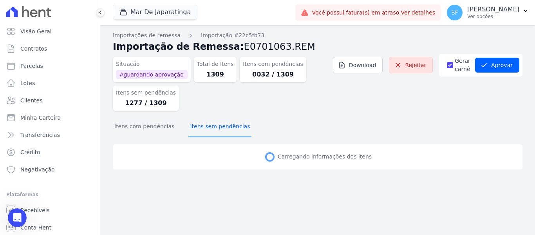
scroll to position [0, 0]
click at [142, 130] on button "Itens com pendências" at bounding box center [144, 127] width 63 height 20
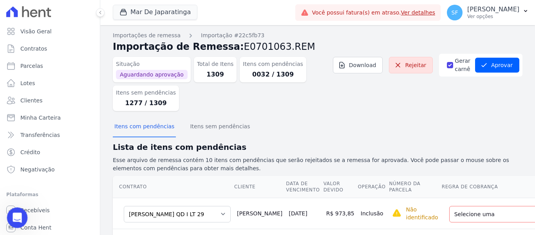
click at [15, 211] on icon "Abertura do Messenger da Intercom" at bounding box center [16, 216] width 13 height 13
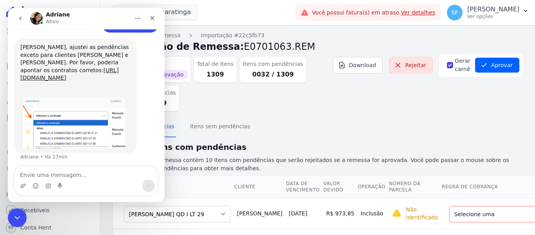
scroll to position [360, 0]
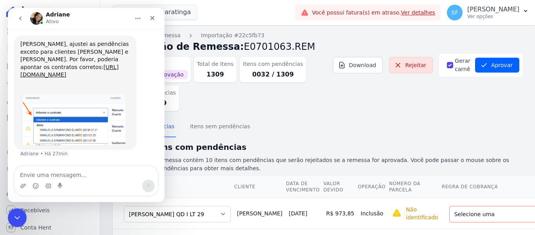
click at [92, 178] on textarea "Envie uma mensagem..." at bounding box center [85, 172] width 143 height 13
type textarea "identifi"
select select "none"
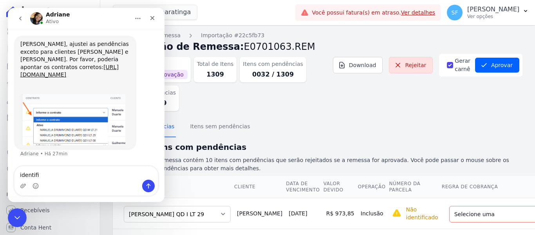
select select "none"
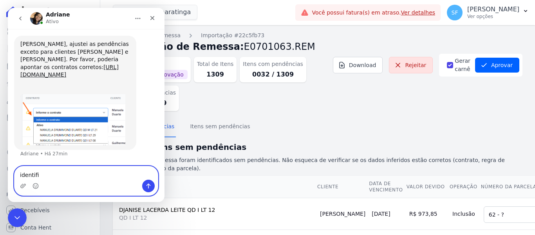
click at [75, 170] on textarea "identifi" at bounding box center [85, 172] width 143 height 13
type textarea "i"
type textarea "Identifiquei"
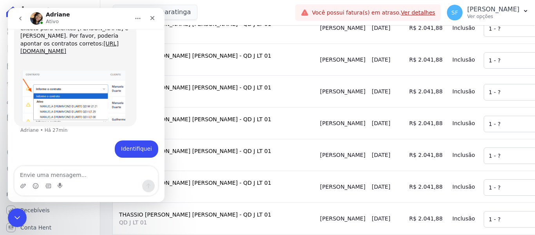
scroll to position [0, 0]
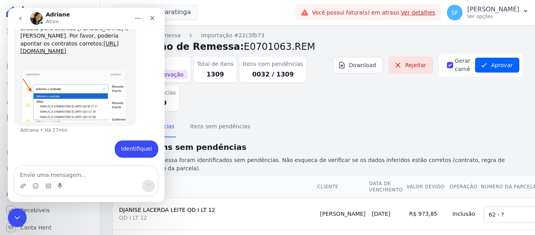
click at [367, 115] on div "Situação Aguardando aprovação Total de Itens 1309 Itens com pendências 0032 / 1…" at bounding box center [318, 85] width 410 height 63
click at [235, 119] on button "Itens sem pendências" at bounding box center [219, 127] width 63 height 20
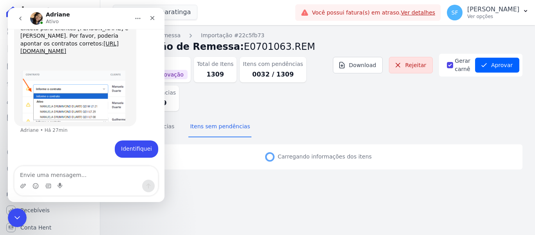
click at [307, 120] on div "Itens com pendências Itens sem pendências" at bounding box center [318, 126] width 410 height 19
click at [168, 128] on button "Itens com pendências" at bounding box center [144, 127] width 63 height 20
click at [140, 18] on icon "Início" at bounding box center [138, 18] width 5 height 1
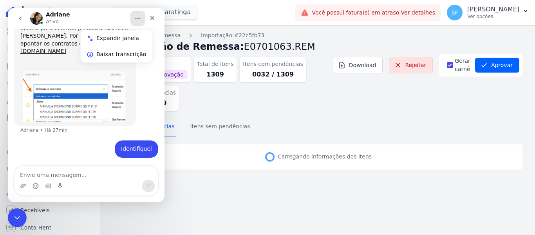
click at [215, 110] on dl "Situação Aguardando aprovação Total de Itens 1309 Itens com pendências 0032 / 1…" at bounding box center [232, 82] width 239 height 57
click at [152, 20] on icon "Fechar" at bounding box center [152, 18] width 6 height 6
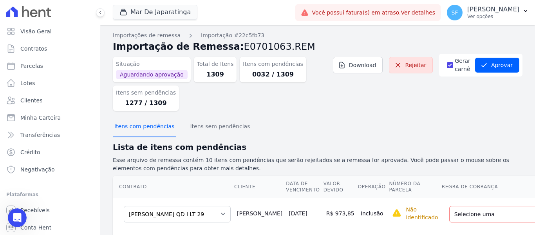
click at [134, 129] on button "Itens com pendências" at bounding box center [144, 127] width 63 height 20
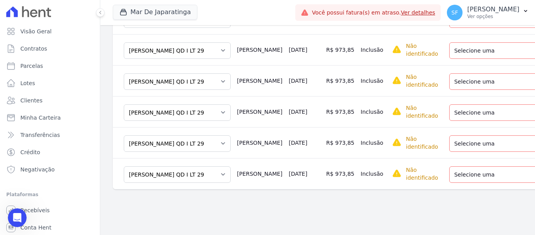
scroll to position [324, 0]
select select "none"
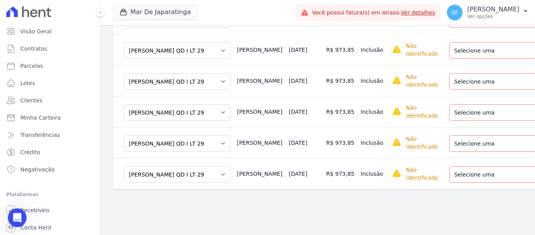
select select "none"
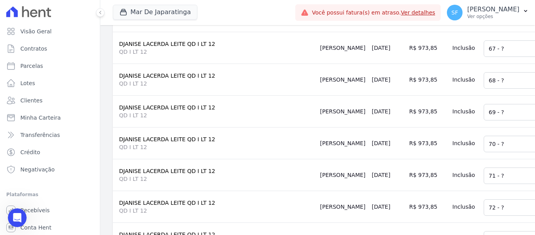
click at [535, 197] on main "Importações de remessa Importação #22c5fb73 Importação de Remessa: E0701063.REM…" at bounding box center [317, 130] width 435 height 210
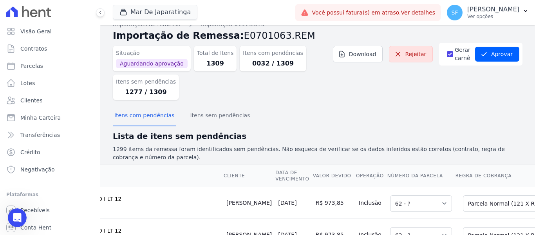
scroll to position [0, 0]
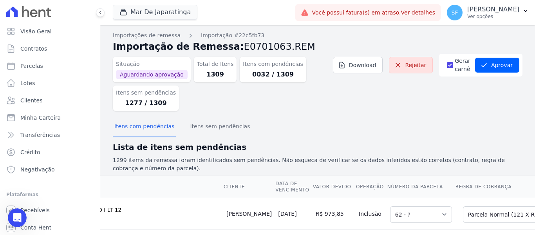
click at [428, 121] on div "Itens com pendências Itens sem pendências" at bounding box center [318, 126] width 410 height 19
click at [215, 130] on button "Itens sem pendências" at bounding box center [219, 127] width 63 height 20
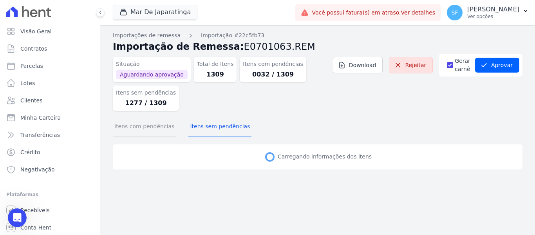
click at [132, 129] on button "Itens com pendências" at bounding box center [144, 127] width 63 height 20
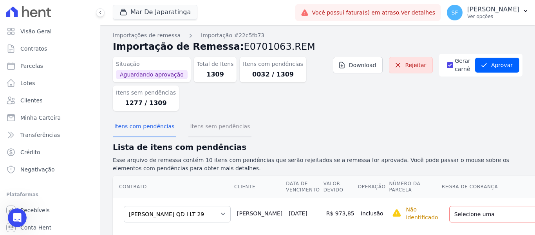
click at [201, 128] on button "Itens sem pendências" at bounding box center [219, 127] width 63 height 20
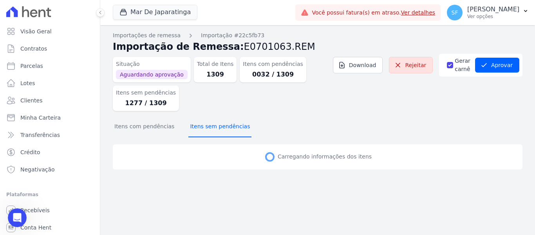
select select "none"
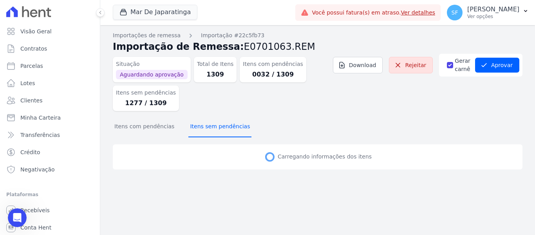
select select "none"
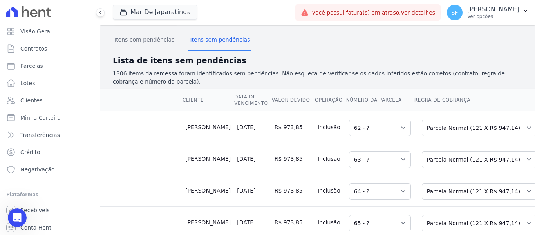
scroll to position [118, 0]
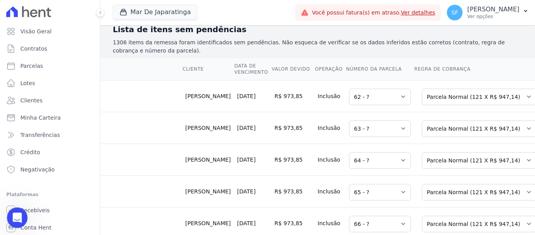
click at [17, 220] on icon "Abertura do Messenger da Intercom" at bounding box center [16, 216] width 13 height 13
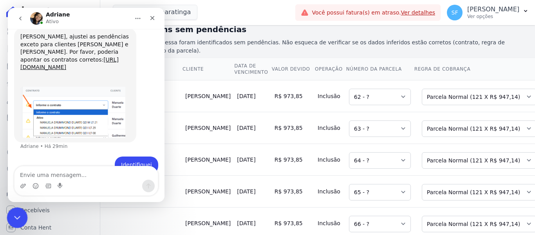
scroll to position [383, 0]
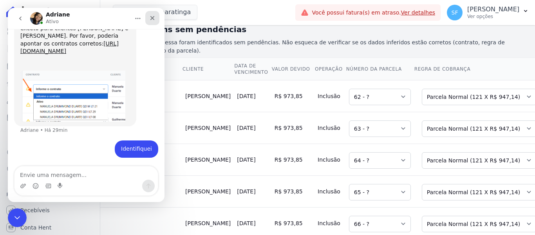
click at [153, 22] on div "Fechar" at bounding box center [152, 18] width 14 height 14
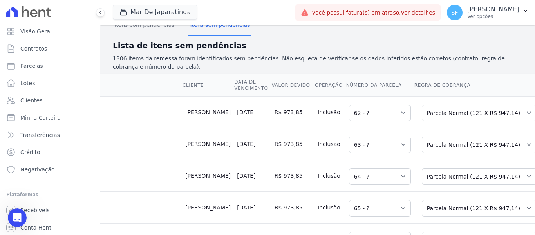
scroll to position [78, 0]
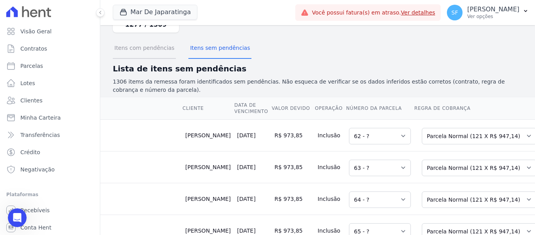
click at [131, 45] on button "Itens com pendências" at bounding box center [144, 48] width 63 height 20
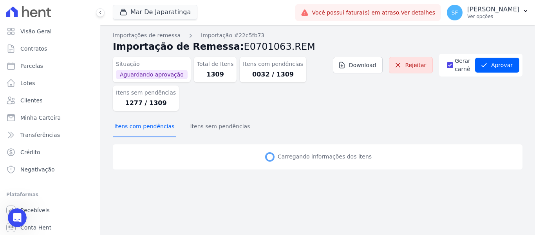
scroll to position [0, 0]
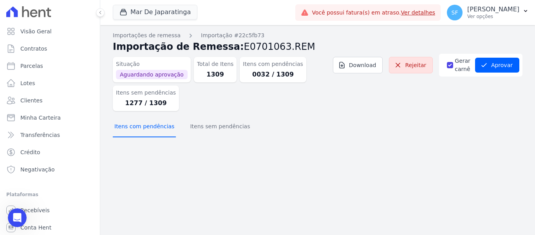
click at [131, 128] on button "Itens com pendências" at bounding box center [144, 127] width 63 height 20
click at [236, 169] on div "Importações de remessa Importação #22c5fb73 Importação de Remessa: E0701063.REM…" at bounding box center [317, 130] width 435 height 210
click at [204, 128] on button "Itens sem pendências" at bounding box center [219, 127] width 63 height 20
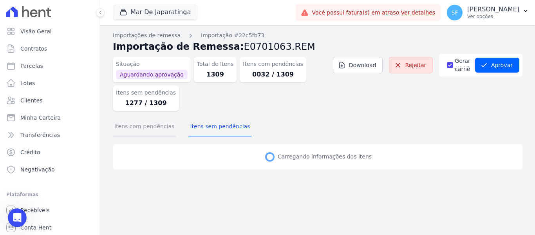
click at [155, 128] on button "Itens com pendências" at bounding box center [144, 127] width 63 height 20
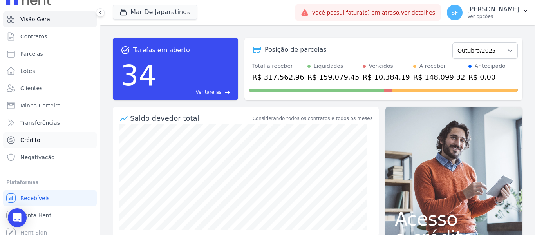
scroll to position [18, 0]
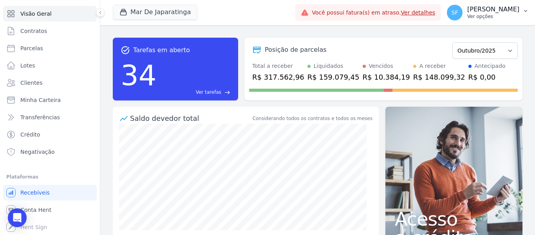
click at [497, 14] on p "Ver opções" at bounding box center [493, 16] width 52 height 6
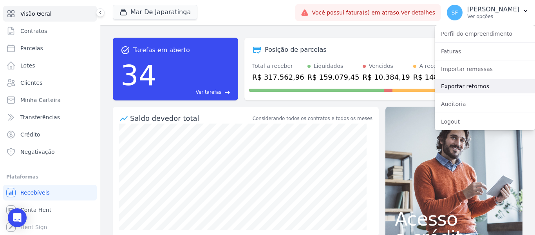
click at [477, 81] on link "Exportar retornos" at bounding box center [485, 86] width 100 height 14
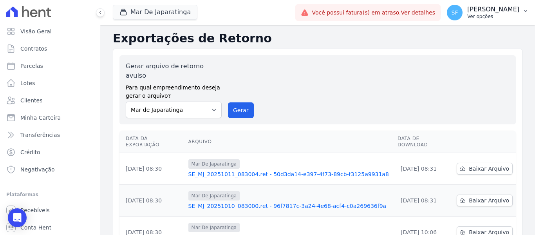
click at [505, 9] on p "[PERSON_NAME]" at bounding box center [493, 9] width 52 height 8
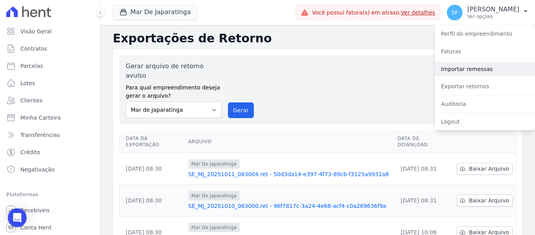
click at [477, 69] on link "Importar remessas" at bounding box center [485, 69] width 100 height 14
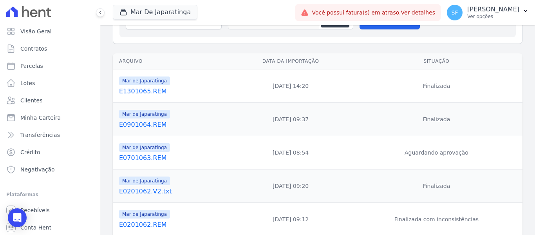
scroll to position [118, 0]
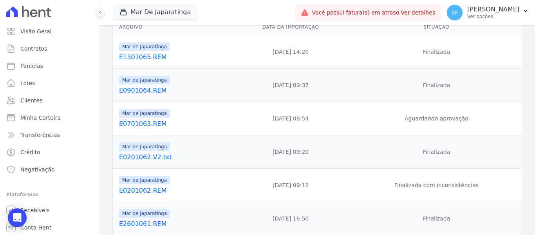
click at [157, 126] on link "E0701063.REM" at bounding box center [173, 123] width 109 height 9
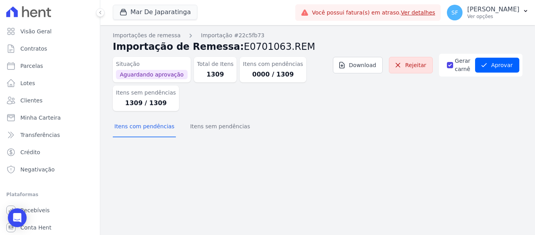
click at [419, 152] on div "Importações de remessa Importação #22c5fb73 Importação de Remessa: E0701063.REM…" at bounding box center [317, 130] width 435 height 210
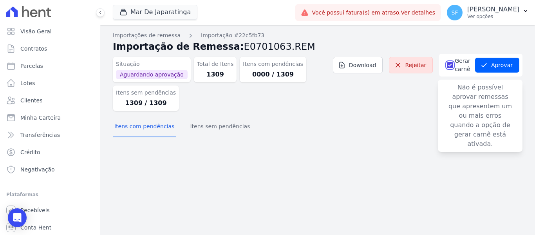
click at [453, 67] on input "Gerar carnê" at bounding box center [450, 65] width 6 height 6
checkbox input "false"
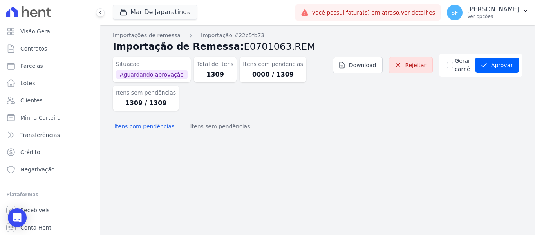
click at [387, 159] on div "Importações de remessa Importação #22c5fb73 Importação de Remessa: E0701063.REM…" at bounding box center [317, 130] width 435 height 210
click at [261, 187] on div "Importações de remessa Importação #22c5fb73 Importação de Remessa: E0701063.REM…" at bounding box center [317, 130] width 435 height 210
click at [21, 220] on icon "Open Intercom Messenger" at bounding box center [17, 217] width 10 height 10
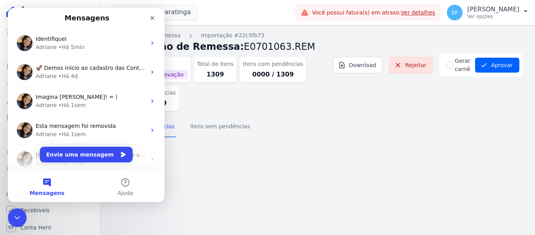
click at [289, 150] on div "Importações de remessa Importação #22c5fb73 Importação de Remessa: E0701063.REM…" at bounding box center [317, 130] width 435 height 210
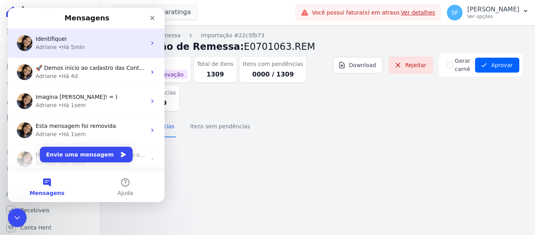
click at [84, 47] on div "Adriane • Há 5min" at bounding box center [91, 47] width 110 height 8
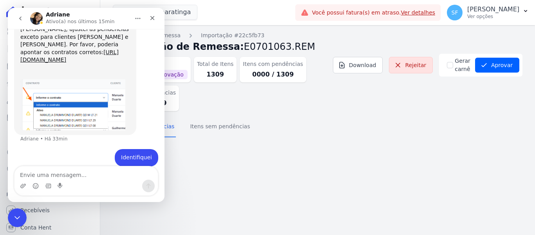
scroll to position [383, 0]
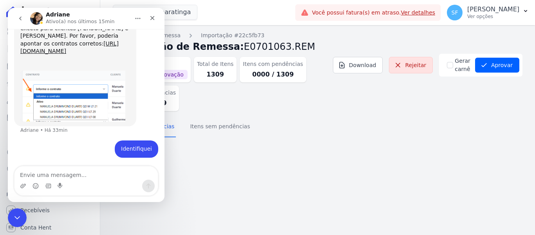
click at [224, 151] on div "Importações de remessa Importação #22c5fb73 Importação de Remessa: E0701063.REM…" at bounding box center [317, 130] width 435 height 210
drag, startPoint x: 248, startPoint y: 204, endPoint x: 266, endPoint y: 192, distance: 22.2
click at [248, 204] on div "Importações de remessa Importação #22c5fb73 Importação de Remessa: E0701063.REM…" at bounding box center [317, 130] width 435 height 210
click at [339, 166] on div "Importações de remessa Importação #22c5fb73 Importação de Remessa: E0701063.REM…" at bounding box center [317, 130] width 435 height 210
click at [151, 21] on icon "Fechar" at bounding box center [152, 18] width 6 height 6
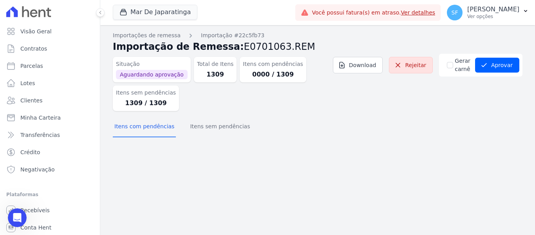
scroll to position [0, 0]
click at [376, 176] on div "Importações de remessa Importação #22c5fb73 Importação de Remessa: E0701063.REM…" at bounding box center [317, 130] width 435 height 210
click at [502, 70] on button "Aprovar" at bounding box center [497, 65] width 44 height 15
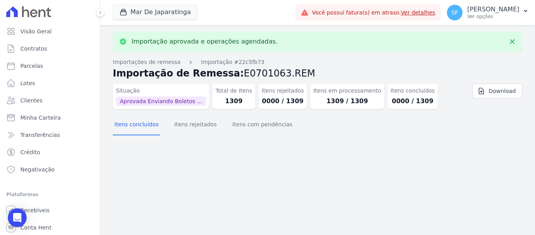
click at [368, 189] on div "Importação aprovada e operações agendadas. Importações de remessa Importação #2…" at bounding box center [317, 130] width 435 height 210
click at [38, 103] on span "Clientes" at bounding box center [31, 100] width 22 height 8
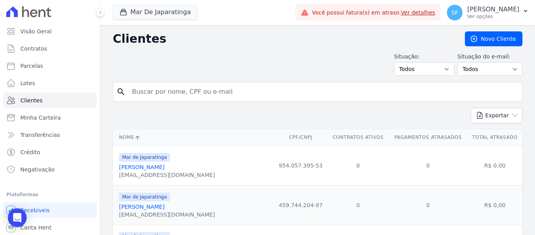
click at [209, 94] on input "search" at bounding box center [323, 92] width 392 height 16
click at [194, 91] on input "search" at bounding box center [323, 92] width 392 height 16
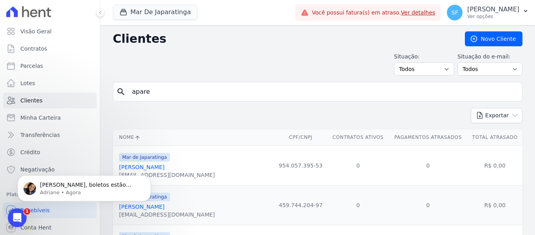
type input "aparecido"
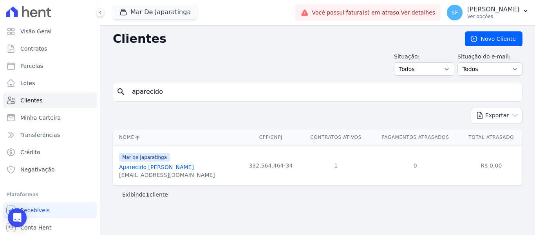
click at [153, 168] on link "Aparecido [PERSON_NAME]" at bounding box center [156, 167] width 75 height 6
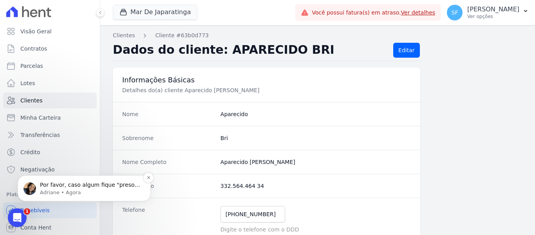
click at [124, 190] on p "Adriane • Agora" at bounding box center [90, 192] width 101 height 7
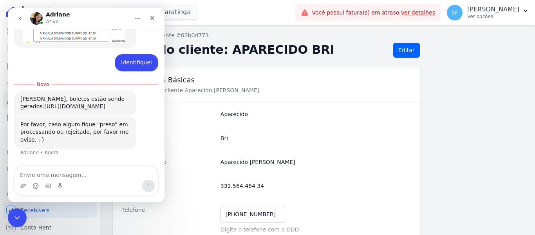
scroll to position [476, 0]
click at [65, 103] on link "[URL][DOMAIN_NAME]" at bounding box center [74, 106] width 61 height 6
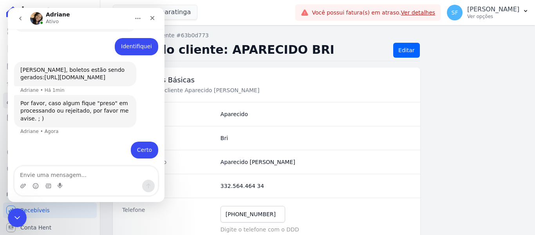
scroll to position [494, 0]
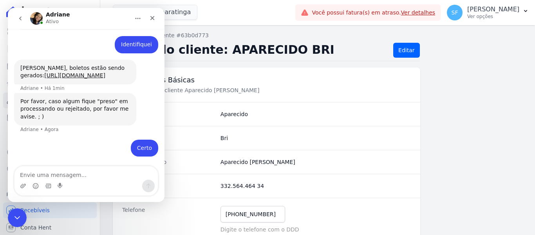
click at [286, 90] on p "Detalhes do(a) cliente Aparecido [PERSON_NAME]" at bounding box center [253, 90] width 263 height 8
click at [151, 19] on icon "Fechar" at bounding box center [152, 18] width 6 height 6
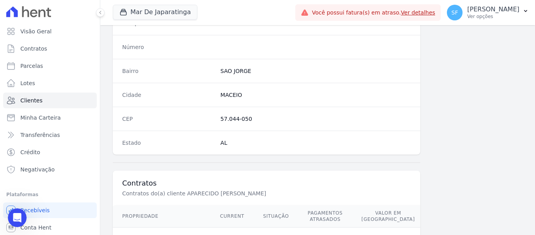
scroll to position [505, 0]
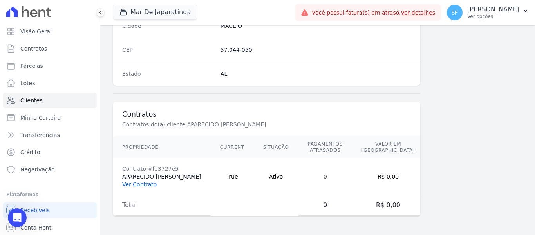
click at [141, 186] on link "Ver Contrato" at bounding box center [139, 184] width 34 height 6
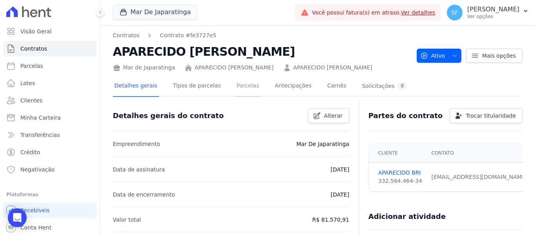
click at [235, 85] on link "Parcelas" at bounding box center [248, 86] width 26 height 21
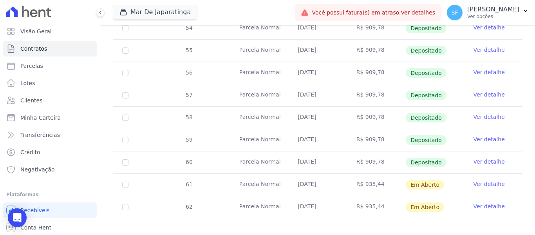
scroll to position [314, 0]
click at [127, 181] on input "checkbox" at bounding box center [125, 184] width 6 height 6
checkbox input "true"
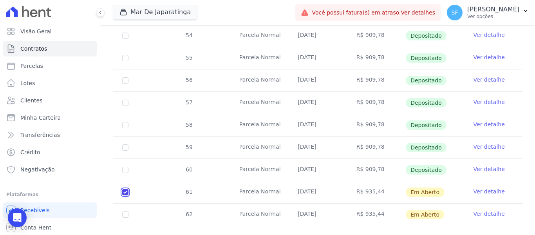
scroll to position [320, 0]
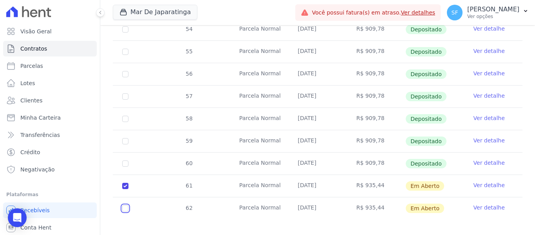
click at [126, 205] on input "checkbox" at bounding box center [125, 208] width 6 height 6
checkbox input "true"
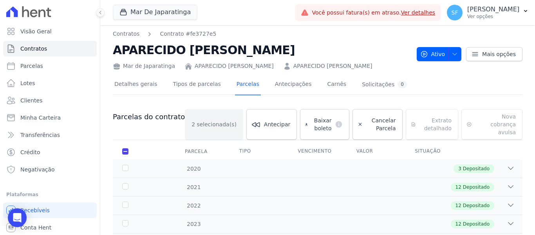
scroll to position [0, 0]
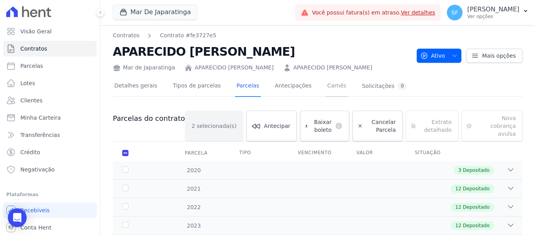
click at [326, 88] on link "Carnês" at bounding box center [337, 86] width 22 height 21
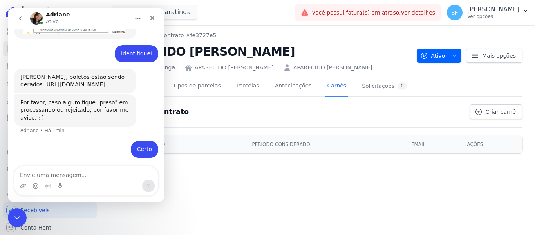
scroll to position [486, 0]
click at [379, 214] on div "Contratos Contrato #fe3727e5 [PERSON_NAME] Mar de Japaratinga [PERSON_NAME] [PE…" at bounding box center [317, 130] width 435 height 210
click at [154, 17] on icon "Fechar" at bounding box center [152, 18] width 4 height 4
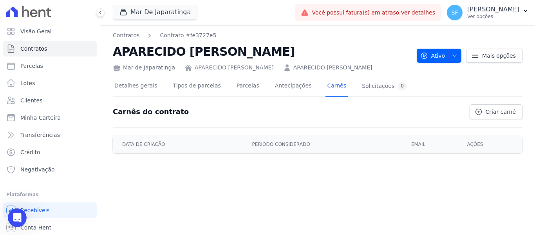
scroll to position [0, 0]
click at [212, 169] on div "Contratos Contrato #fe3727e5 [PERSON_NAME] Mar de Japaratinga [PERSON_NAME] [PE…" at bounding box center [317, 130] width 435 height 210
click at [356, 173] on div "Contratos Contrato #fe3727e5 [PERSON_NAME] Mar de Japaratinga [PERSON_NAME] [PE…" at bounding box center [317, 130] width 435 height 210
click at [486, 115] on link "Criar carnê" at bounding box center [496, 111] width 53 height 15
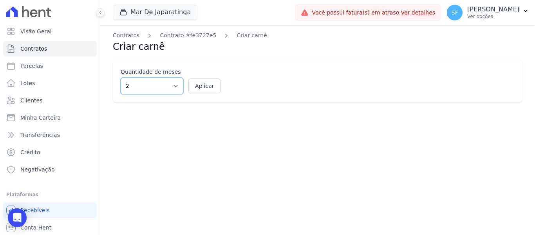
click at [175, 84] on select "2 3 4 5 6 7 8 9 10 11 12" at bounding box center [152, 86] width 63 height 16
select select "12"
click at [121, 78] on select "2 3 4 5 6 7 8 9 10 11 12" at bounding box center [152, 86] width 63 height 16
click at [209, 207] on div "Contratos Contrato #fe3727e5 Criar carnê Criar carnê Quantidade de meses 2 3 4 …" at bounding box center [317, 130] width 435 height 210
click at [205, 86] on button "Aplicar" at bounding box center [204, 85] width 32 height 15
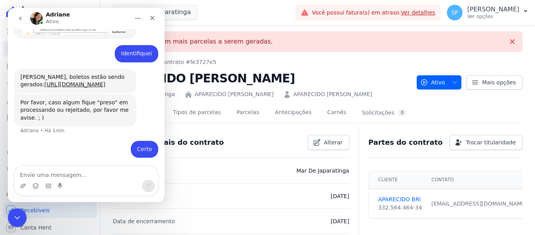
scroll to position [486, 0]
click at [151, 16] on icon "Fechar" at bounding box center [152, 18] width 6 height 6
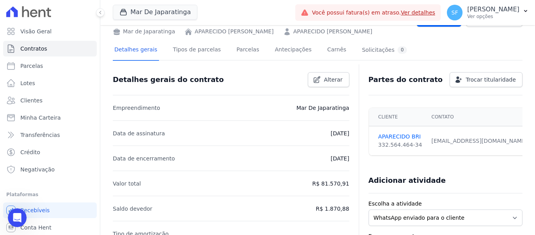
scroll to position [0, 0]
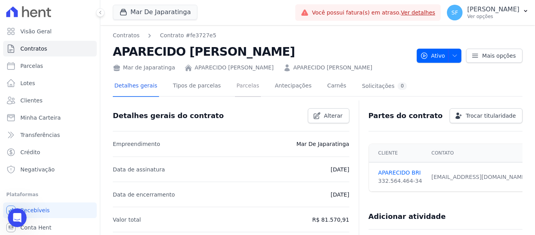
click at [242, 83] on link "Parcelas" at bounding box center [248, 86] width 26 height 21
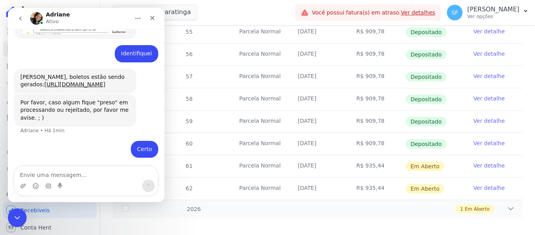
scroll to position [332, 0]
click at [154, 20] on icon "Fechar" at bounding box center [152, 18] width 4 height 4
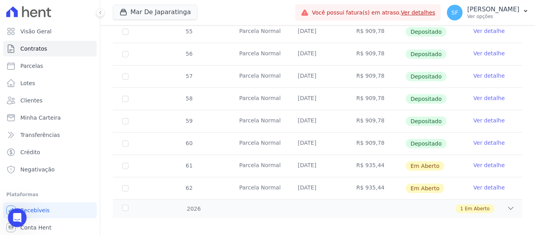
scroll to position [0, 0]
click at [498, 204] on div "1 Em Aberto" at bounding box center [338, 208] width 354 height 9
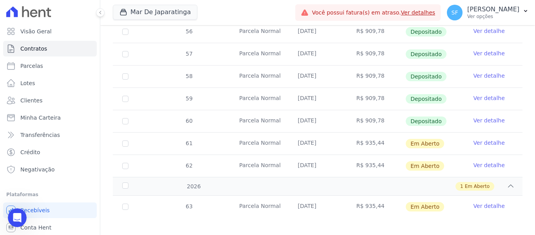
click at [500, 182] on div "1 Em Aberto" at bounding box center [338, 186] width 354 height 9
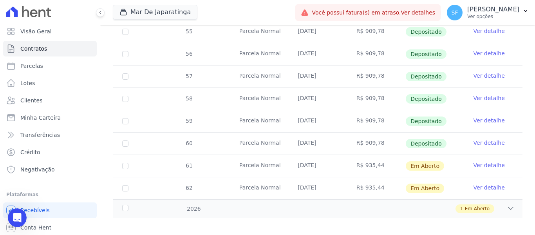
click at [499, 181] on td "Ver detalhe" at bounding box center [493, 188] width 58 height 22
click at [474, 183] on link "Ver detalhe" at bounding box center [489, 187] width 31 height 8
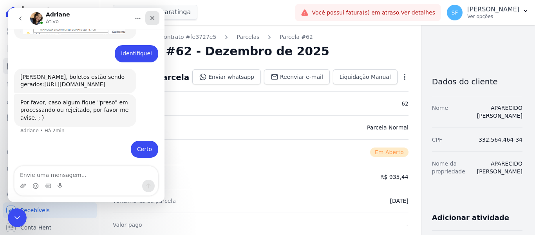
click at [149, 16] on div "Fechar" at bounding box center [152, 18] width 14 height 14
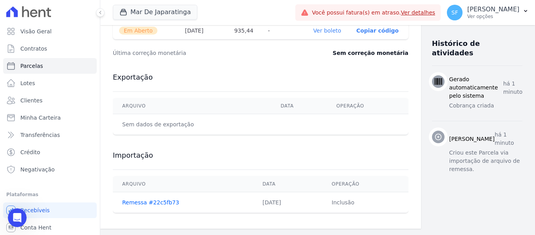
click at [369, 174] on div "Arquivo Data Operação Remessa #22c5fb73 07/10/2025 Inclusão" at bounding box center [261, 194] width 296 height 43
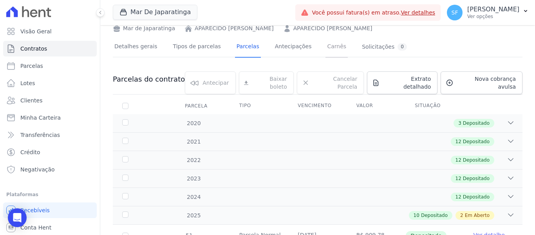
click at [326, 49] on link "Carnês" at bounding box center [337, 47] width 22 height 21
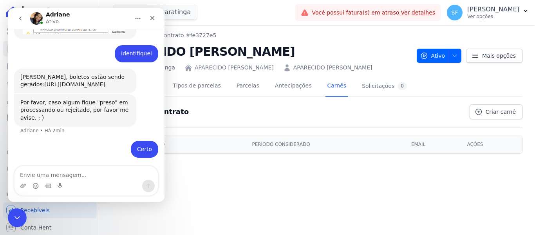
click at [87, 178] on textarea "Envie uma mensagem..." at bounding box center [85, 172] width 143 height 13
type textarea "Iremos precisar enviar esses boletos impressos"
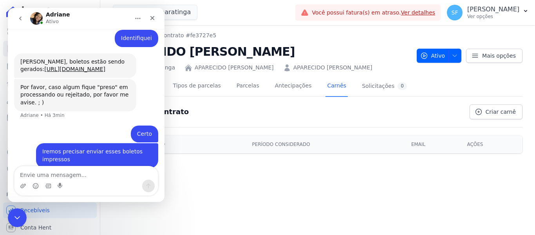
scroll to position [512, 0]
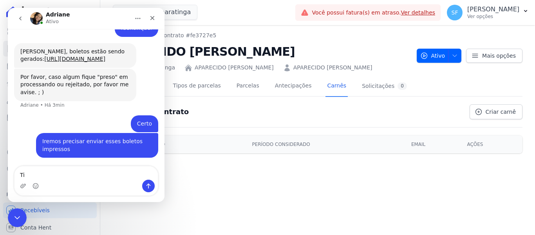
type textarea "T"
type textarea "Como faço para gerar o carnê?"
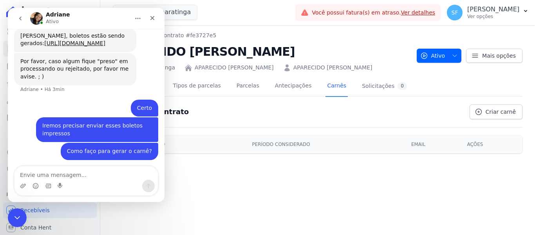
scroll to position [529, 0]
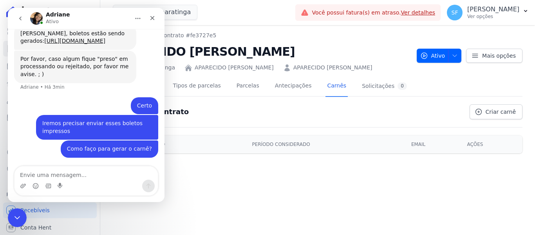
click at [414, 181] on div "Contratos Contrato #fe3727e5 [PERSON_NAME] Mar de Japaratinga [PERSON_NAME] [PE…" at bounding box center [317, 130] width 435 height 210
click at [139, 18] on icon "Início" at bounding box center [138, 18] width 6 height 6
click at [233, 186] on div "Contratos Contrato #fe3727e5 [PERSON_NAME] Mar de Japaratinga [PERSON_NAME] [PE…" at bounding box center [317, 130] width 435 height 210
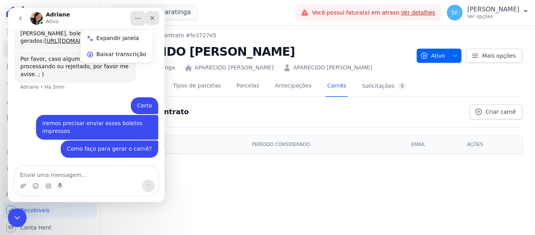
click at [154, 18] on icon "Fechar" at bounding box center [152, 18] width 6 height 6
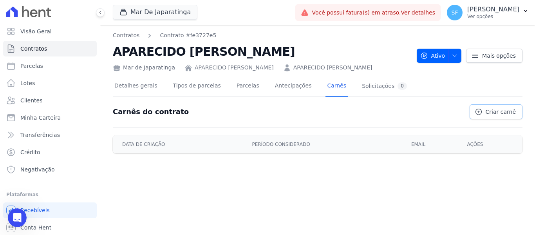
click at [483, 111] on icon at bounding box center [479, 112] width 8 height 8
select select "12"
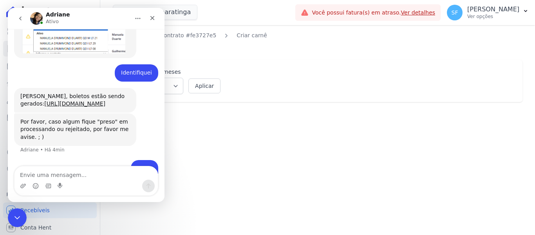
scroll to position [529, 0]
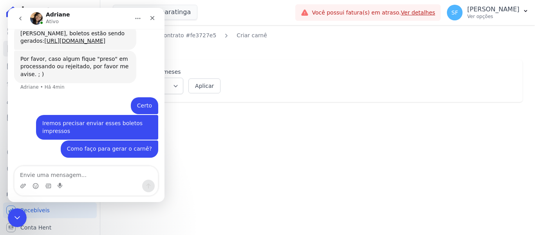
click at [416, 140] on div "Contratos Contrato #fe3727e5 Criar carnê Criar carnê Quantidade de meses 2 3 4 …" at bounding box center [317, 130] width 435 height 210
click at [149, 16] on icon "Fechar" at bounding box center [152, 18] width 6 height 6
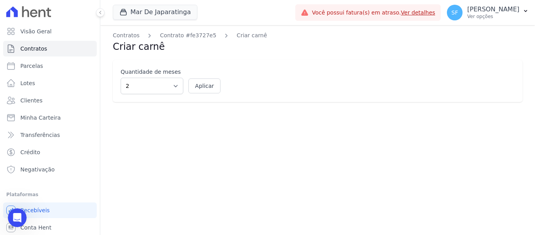
scroll to position [0, 0]
click at [208, 157] on div "Contratos Contrato #fe3727e5 Criar carnê Criar carnê Quantidade de meses 2 3 4 …" at bounding box center [317, 130] width 435 height 210
click at [177, 82] on select "2 3 4 5 6 7 8 9 10 11 12" at bounding box center [152, 86] width 63 height 16
click at [121, 78] on select "2 3 4 5 6 7 8 9 10 11 12" at bounding box center [152, 86] width 63 height 16
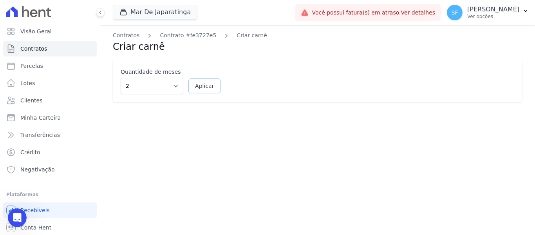
click at [195, 90] on button "Aplicar" at bounding box center [204, 85] width 32 height 15
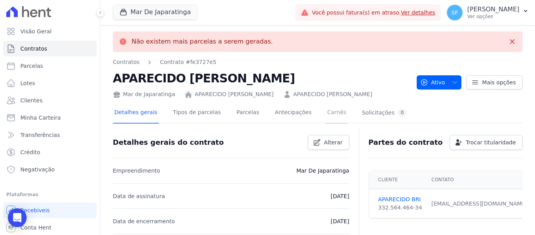
click at [326, 115] on link "Carnês" at bounding box center [337, 113] width 22 height 21
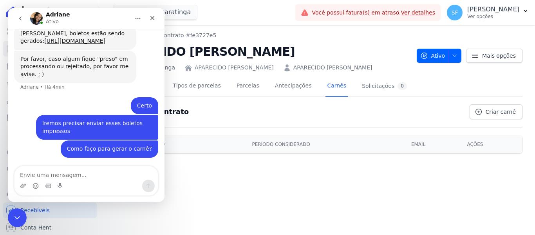
scroll to position [529, 0]
click at [250, 173] on div "Contratos Contrato #fe3727e5 [PERSON_NAME] Mar de Japaratinga [PERSON_NAME] [PE…" at bounding box center [317, 130] width 435 height 210
click at [154, 17] on icon "Fechar" at bounding box center [152, 18] width 6 height 6
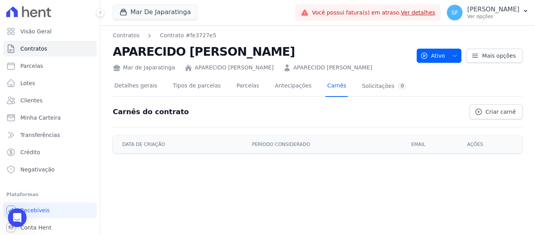
click at [326, 88] on link "Carnês" at bounding box center [337, 86] width 22 height 21
drag, startPoint x: 429, startPoint y: 97, endPoint x: 432, endPoint y: 92, distance: 6.0
click at [430, 98] on div "Carnês do contrato Criar carnê" at bounding box center [318, 111] width 410 height 31
click at [458, 59] on span "button" at bounding box center [453, 55] width 10 height 13
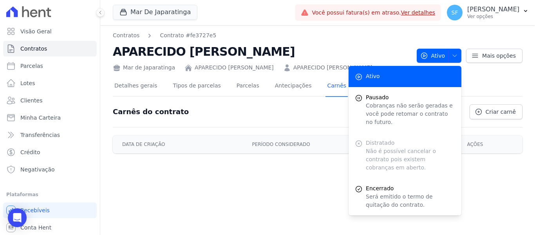
click at [237, 201] on div "Contratos Contrato #fe3727e5 [PERSON_NAME] Mar de Japaratinga [PERSON_NAME] [PE…" at bounding box center [317, 130] width 435 height 210
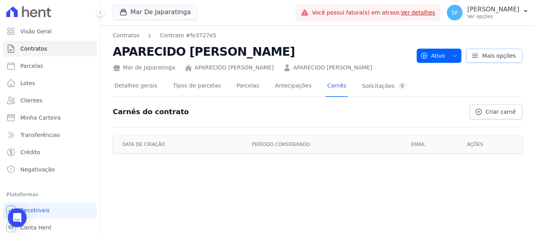
click at [497, 58] on span "Mais opções" at bounding box center [499, 56] width 34 height 8
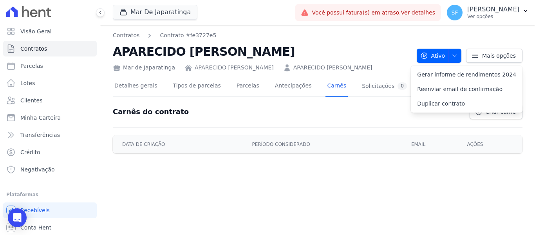
click at [300, 186] on div "Contratos Contrato #fe3727e5 [PERSON_NAME] Mar de Japaratinga [PERSON_NAME] [PE…" at bounding box center [317, 130] width 435 height 210
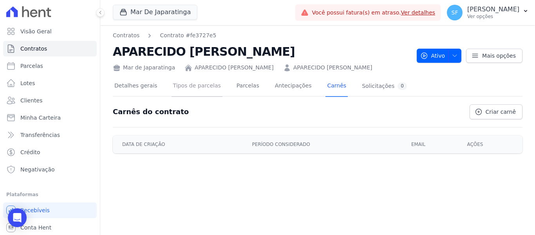
click at [181, 83] on link "Tipos de parcelas" at bounding box center [197, 86] width 51 height 21
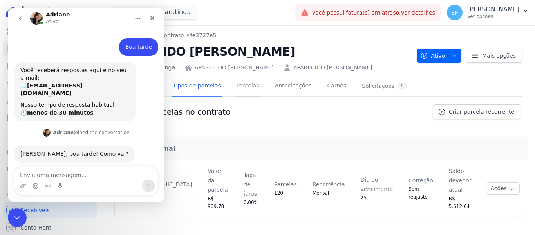
click at [235, 90] on link "Parcelas" at bounding box center [248, 86] width 26 height 21
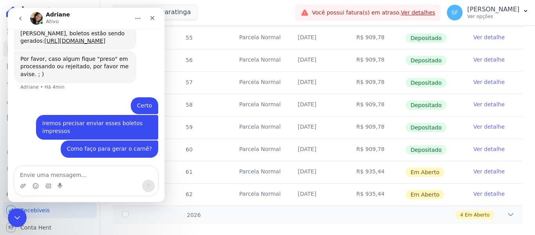
scroll to position [332, 0]
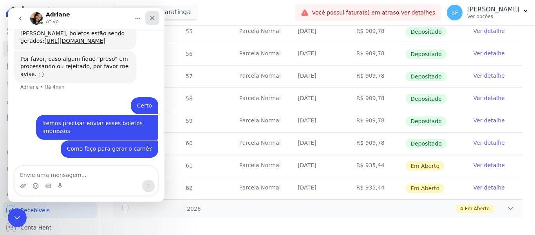
click at [152, 20] on icon "Fechar" at bounding box center [152, 18] width 6 height 6
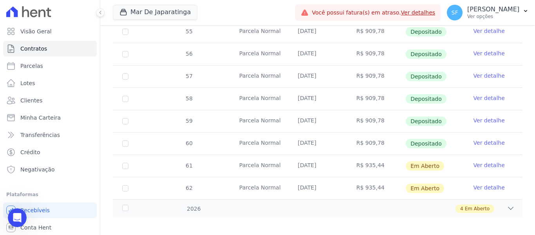
scroll to position [529, 0]
click at [126, 163] on input "checkbox" at bounding box center [125, 166] width 6 height 6
checkbox input "true"
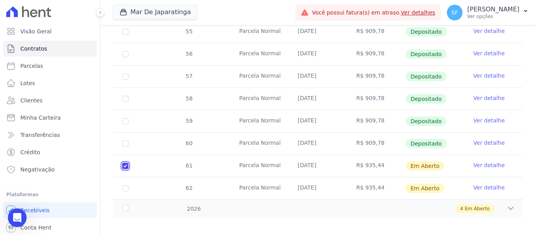
scroll to position [338, 0]
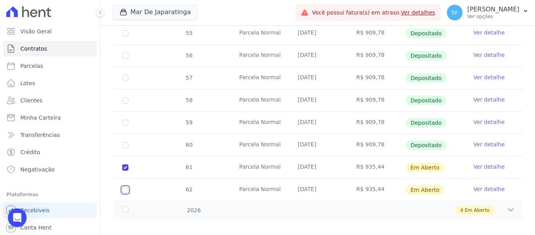
click at [124, 186] on input "checkbox" at bounding box center [125, 189] width 6 height 6
checkbox input "true"
click at [127, 206] on div "2026" at bounding box center [138, 210] width 35 height 8
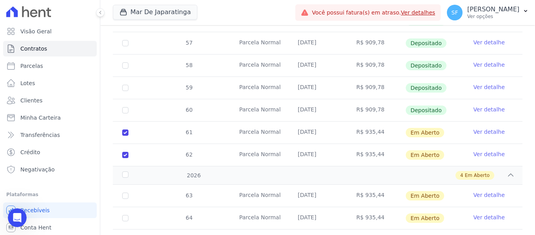
scroll to position [428, 0]
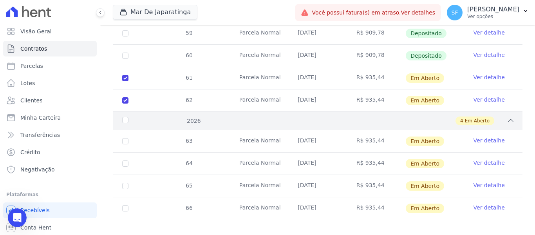
click at [128, 117] on div "2026" at bounding box center [138, 121] width 35 height 8
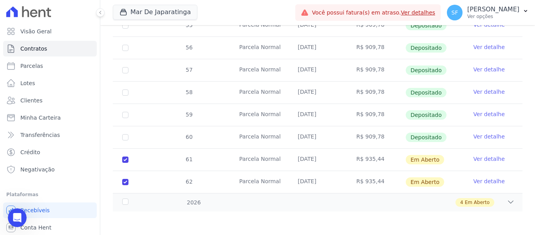
scroll to position [338, 0]
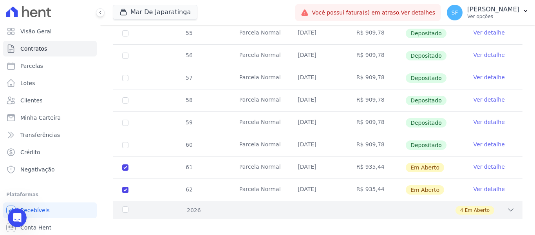
click at [127, 206] on div "2026" at bounding box center [138, 210] width 35 height 8
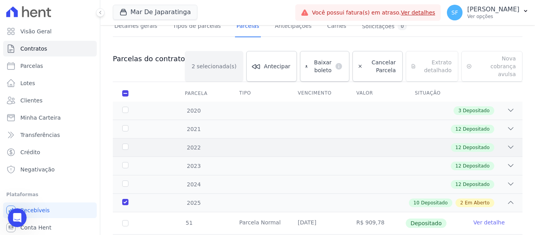
scroll to position [78, 0]
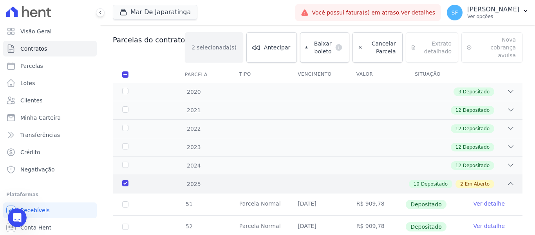
click at [125, 180] on div "2025" at bounding box center [138, 184] width 35 height 8
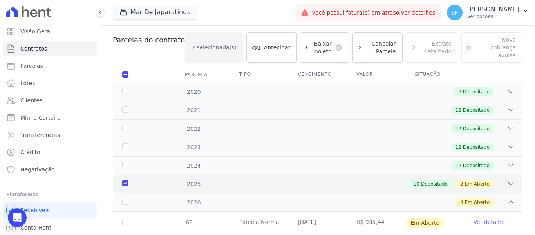
click at [124, 180] on div "2025" at bounding box center [138, 184] width 35 height 8
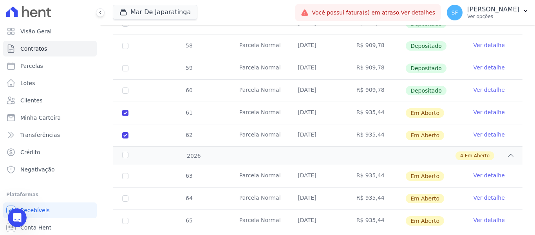
scroll to position [428, 0]
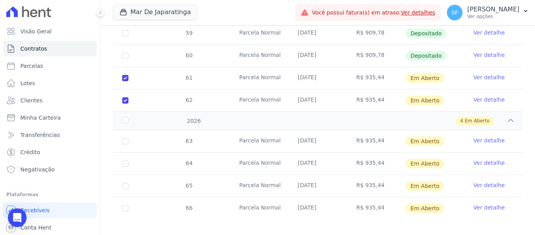
click at [126, 117] on div "2026" at bounding box center [138, 121] width 35 height 8
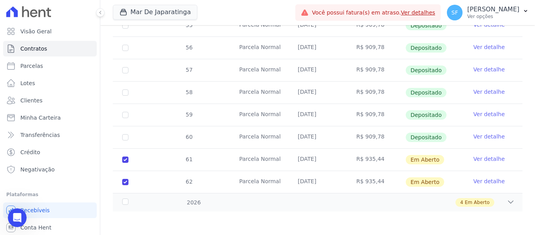
scroll to position [338, 0]
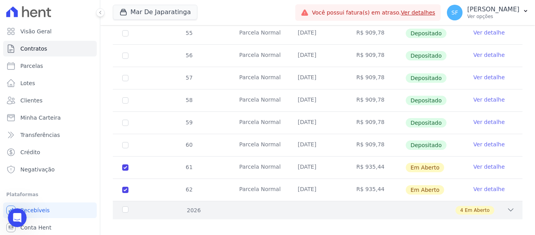
click at [125, 206] on div "2026" at bounding box center [138, 210] width 35 height 8
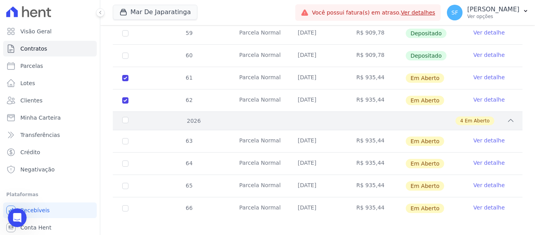
click at [124, 117] on div "2026" at bounding box center [138, 121] width 35 height 8
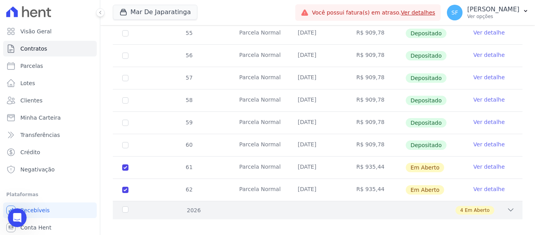
click at [121, 206] on div "2026" at bounding box center [138, 210] width 35 height 8
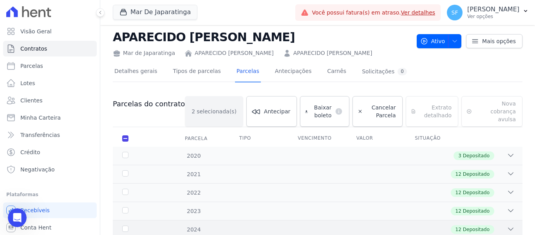
scroll to position [0, 0]
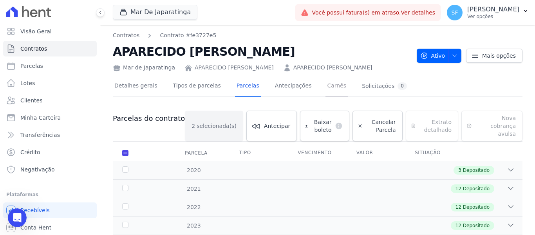
drag, startPoint x: 321, startPoint y: 87, endPoint x: 327, endPoint y: 89, distance: 6.0
click at [326, 88] on link "Carnês" at bounding box center [337, 86] width 22 height 21
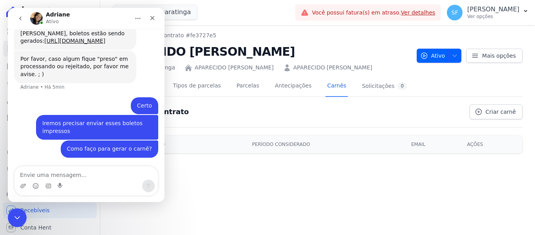
scroll to position [529, 0]
click at [358, 172] on div "Contratos Contrato #fe3727e5 [PERSON_NAME] Mar de Japaratinga [PERSON_NAME] [PE…" at bounding box center [317, 130] width 435 height 210
click at [488, 109] on link "Criar carnê" at bounding box center [496, 111] width 53 height 15
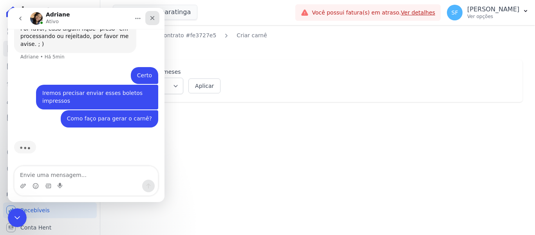
click at [154, 15] on icon "Fechar" at bounding box center [152, 18] width 6 height 6
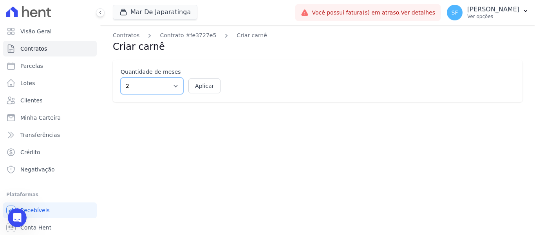
click at [177, 87] on select "2 3 4 5 6 7 8 9 10 11 12" at bounding box center [152, 86] width 63 height 16
select select "12"
click at [121, 78] on select "2 3 4 5 6 7 8 9 10 11 12" at bounding box center [152, 86] width 63 height 16
click at [195, 85] on button "Aplicar" at bounding box center [204, 85] width 32 height 15
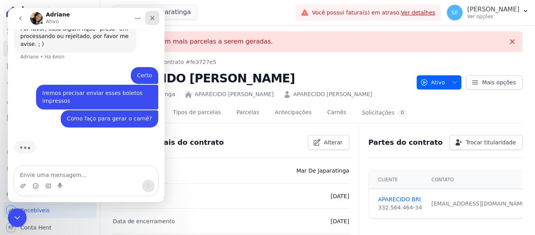
click at [153, 19] on icon "Fechar" at bounding box center [152, 18] width 4 height 4
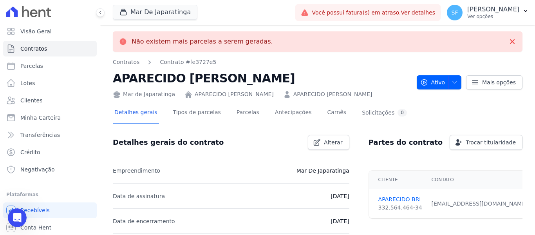
scroll to position [559, 0]
click at [510, 41] on icon at bounding box center [512, 42] width 8 height 8
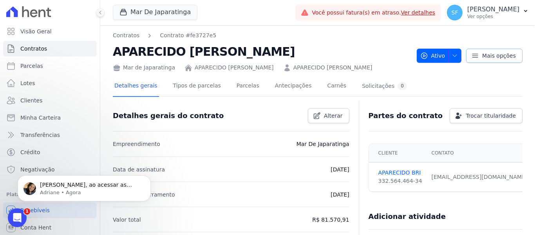
scroll to position [568, 0]
click at [96, 184] on span "[PERSON_NAME], ao acessar as parcelas (dentro do contrato) é possível seleciona…" at bounding box center [87, 196] width 95 height 30
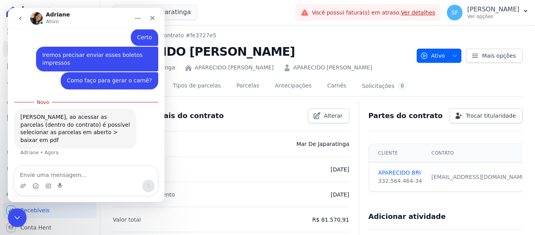
scroll to position [581, 0]
click at [238, 83] on link "Parcelas" at bounding box center [248, 86] width 26 height 21
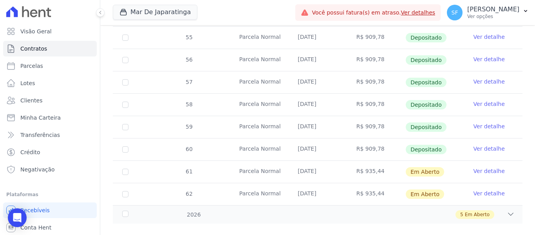
scroll to position [332, 0]
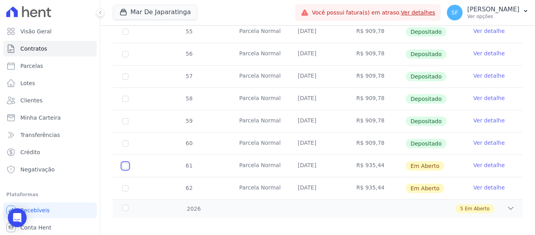
click at [125, 163] on input "checkbox" at bounding box center [125, 166] width 6 height 6
checkbox input "true"
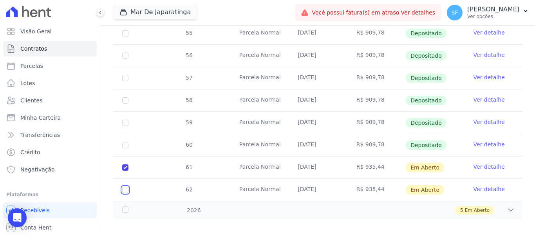
click at [123, 186] on input "checkbox" at bounding box center [125, 189] width 6 height 6
checkbox input "true"
click at [125, 206] on div "2026" at bounding box center [138, 210] width 35 height 8
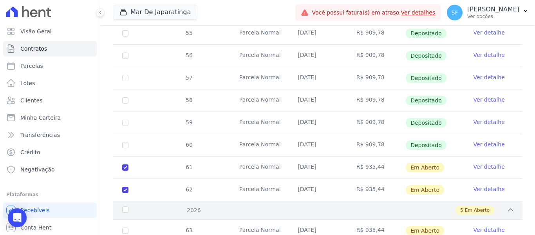
click at [128, 206] on div "2026" at bounding box center [138, 210] width 35 height 8
click at [126, 206] on div "2026" at bounding box center [138, 210] width 35 height 8
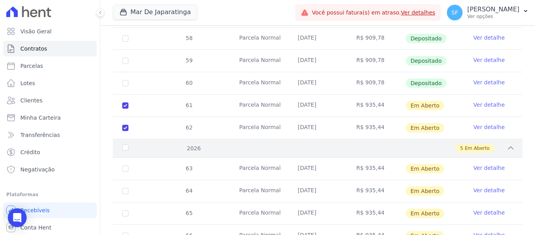
scroll to position [417, 0]
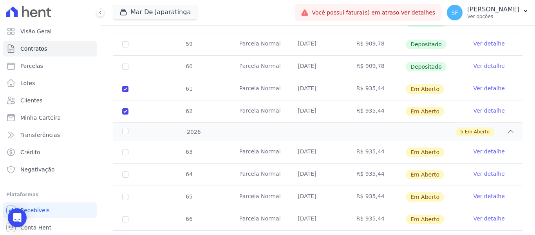
click at [123, 145] on td "63" at bounding box center [125, 152] width 25 height 22
click at [124, 149] on input "checkbox" at bounding box center [125, 152] width 6 height 6
checkbox input "true"
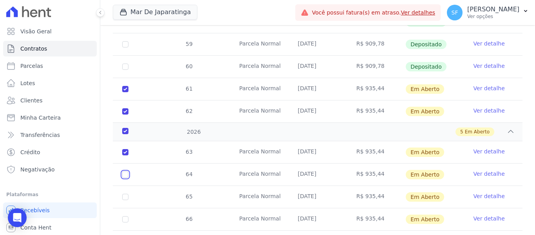
click at [123, 171] on input "checkbox" at bounding box center [125, 174] width 6 height 6
checkbox input "true"
click at [126, 194] on input "checkbox" at bounding box center [125, 197] width 6 height 6
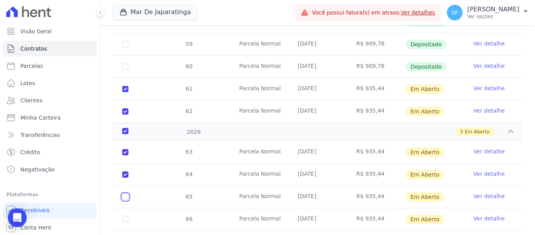
checkbox input "true"
click at [122, 211] on td "66" at bounding box center [125, 219] width 25 height 22
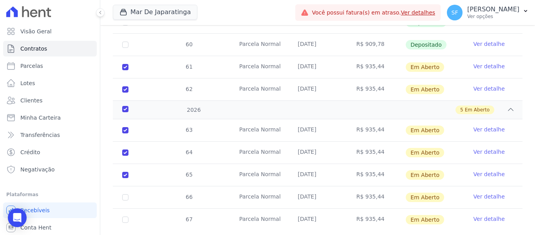
scroll to position [450, 0]
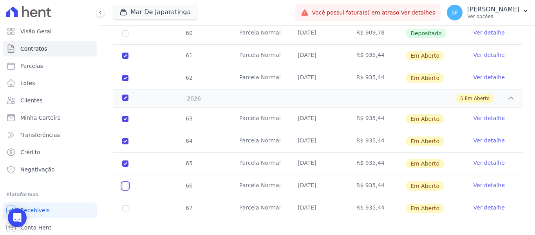
click at [127, 183] on input "checkbox" at bounding box center [125, 186] width 6 height 6
checkbox input "true"
click at [123, 205] on input "checkbox" at bounding box center [125, 208] width 6 height 6
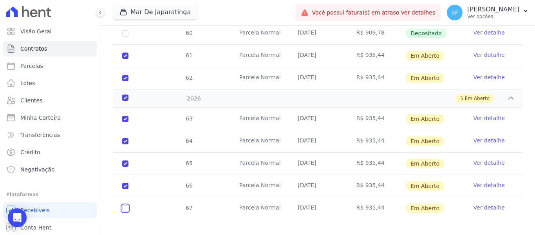
checkbox input "true"
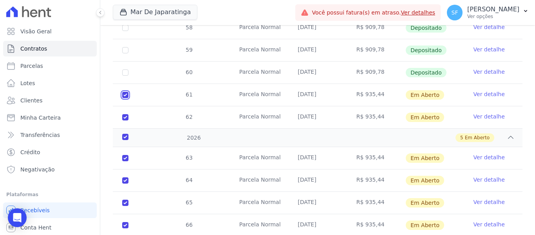
click at [127, 92] on input "checkbox" at bounding box center [125, 95] width 6 height 6
checkbox input "false"
checkbox input "true"
click at [126, 106] on td "62" at bounding box center [125, 117] width 25 height 22
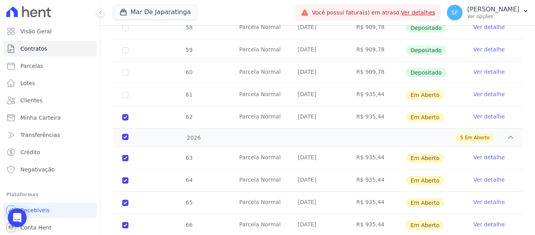
click at [125, 134] on div "2026" at bounding box center [138, 138] width 35 height 8
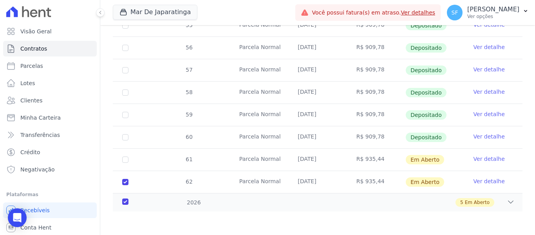
scroll to position [338, 0]
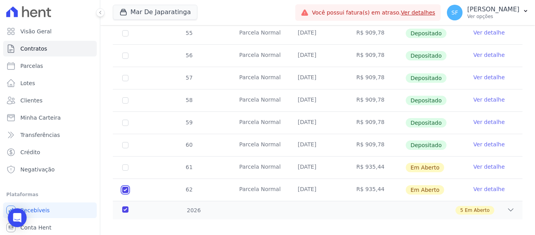
drag, startPoint x: 124, startPoint y: 179, endPoint x: 125, endPoint y: 187, distance: 8.4
click at [125, 186] on input "checkbox" at bounding box center [125, 189] width 6 height 6
checkbox input "false"
checkbox input "true"
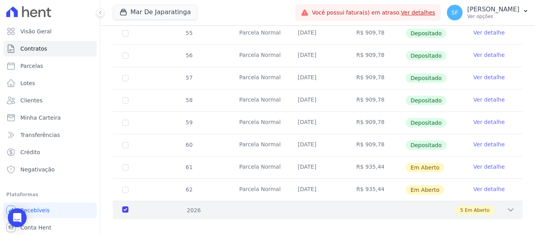
click at [122, 206] on div "2026" at bounding box center [138, 210] width 35 height 8
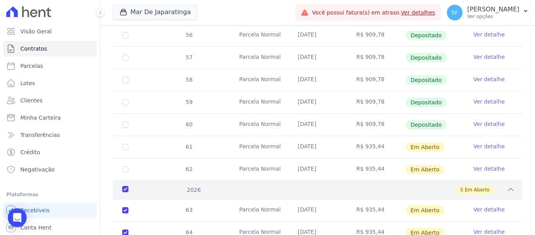
scroll to position [378, 0]
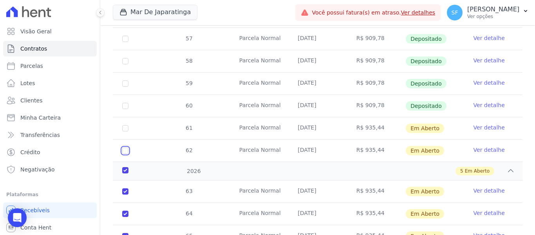
click at [125, 147] on input "checkbox" at bounding box center [125, 150] width 6 height 6
checkbox input "true"
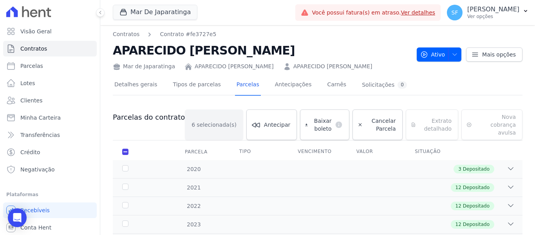
scroll to position [0, 0]
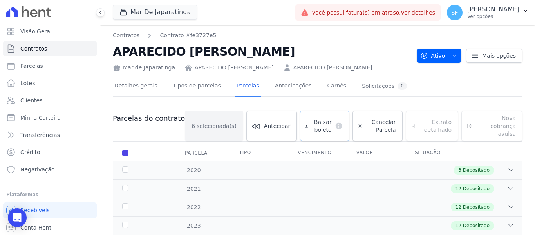
click at [311, 121] on span "Baixar boleto" at bounding box center [321, 126] width 21 height 16
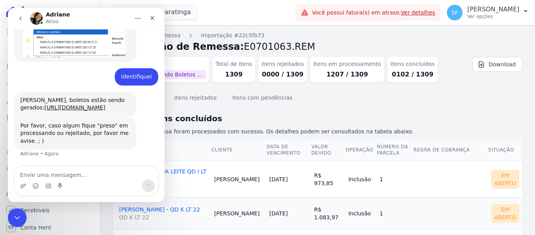
scroll to position [463, 0]
type textarea "Certo"
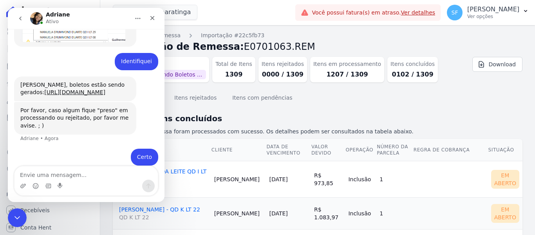
scroll to position [486, 0]
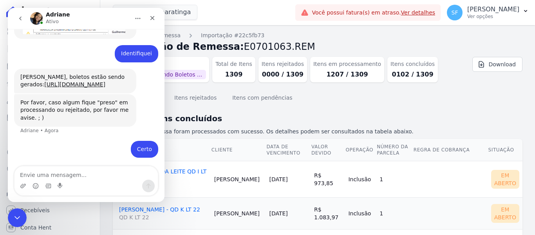
drag, startPoint x: 341, startPoint y: 99, endPoint x: 301, endPoint y: 80, distance: 44.2
click at [342, 98] on div "Itens concluídos Itens rejeitados Itens com pendências" at bounding box center [318, 98] width 410 height 19
click at [150, 18] on icon "Fechar" at bounding box center [152, 18] width 6 height 6
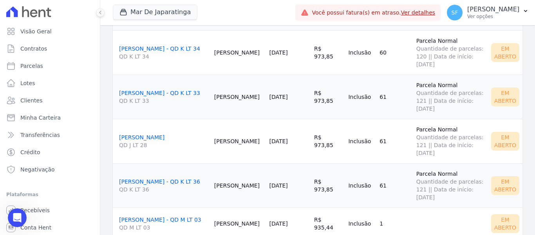
scroll to position [1175, 0]
click at [42, 70] on link "Parcelas" at bounding box center [50, 66] width 94 height 16
select select
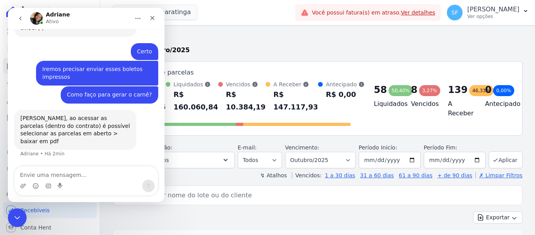
scroll to position [568, 0]
click at [152, 18] on icon "Fechar" at bounding box center [152, 18] width 4 height 4
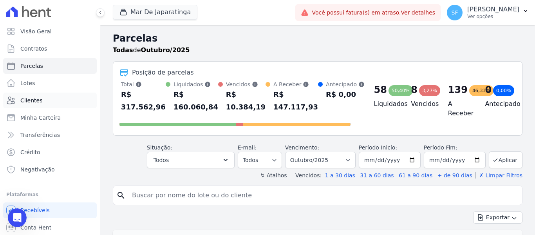
click at [41, 104] on link "Clientes" at bounding box center [50, 100] width 94 height 16
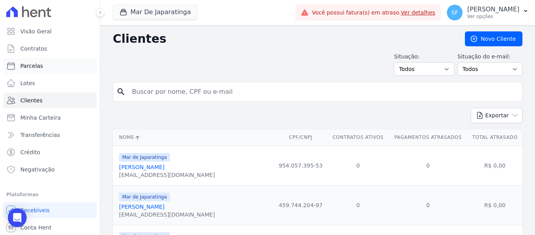
click at [20, 64] on span "Parcelas" at bounding box center [31, 66] width 23 height 8
select select
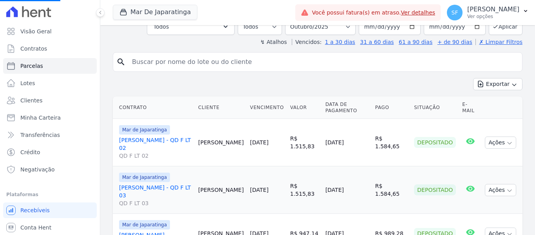
scroll to position [157, 0]
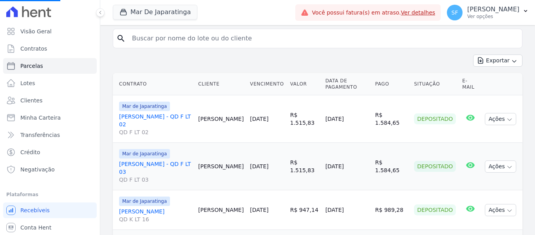
select select
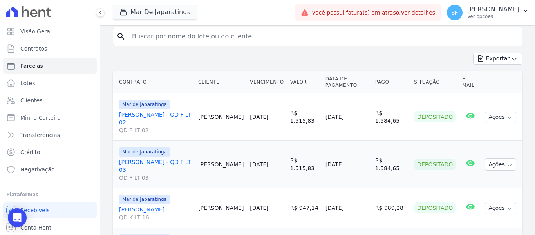
scroll to position [196, 0]
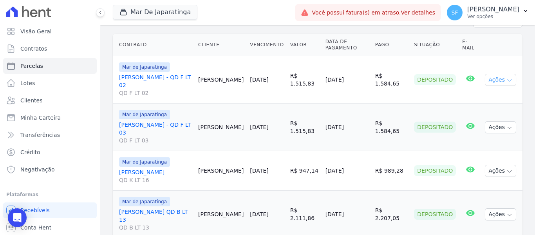
click at [508, 81] on icon "button" at bounding box center [510, 81] width 4 height 2
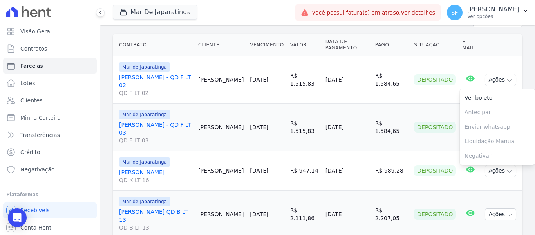
click at [420, 95] on td "Depositado" at bounding box center [435, 79] width 48 height 47
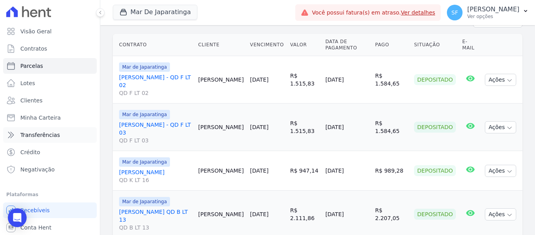
scroll to position [18, 0]
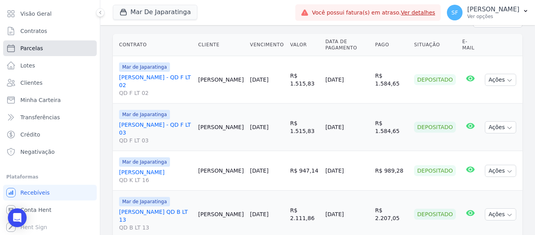
click at [41, 48] on link "Parcelas" at bounding box center [50, 48] width 94 height 16
select select
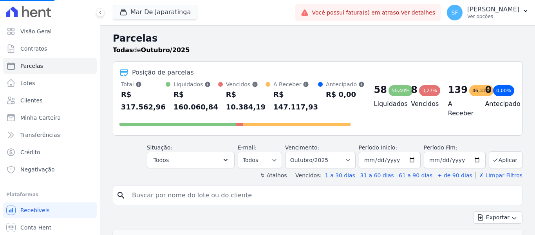
select select
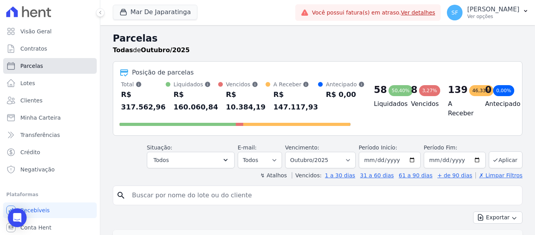
click at [37, 62] on span "Parcelas" at bounding box center [31, 66] width 23 height 8
select select
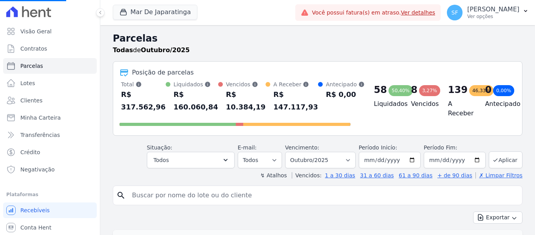
select select
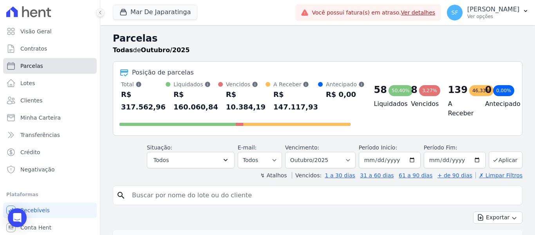
click at [39, 64] on span "Parcelas" at bounding box center [31, 66] width 23 height 8
select select
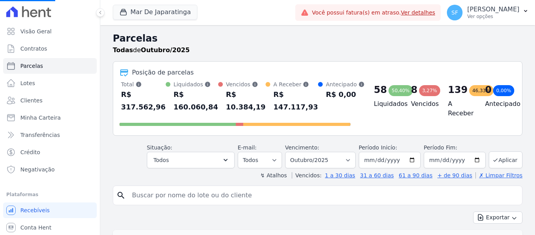
select select
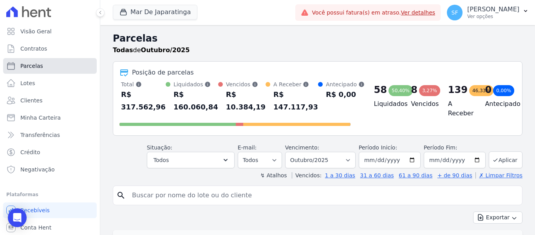
click at [38, 64] on span "Parcelas" at bounding box center [31, 66] width 23 height 8
select select
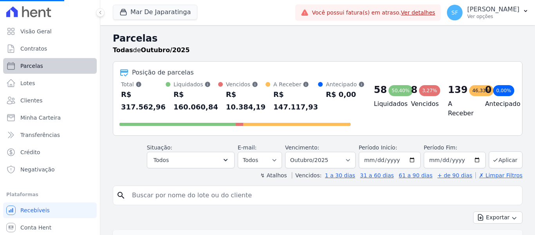
select select
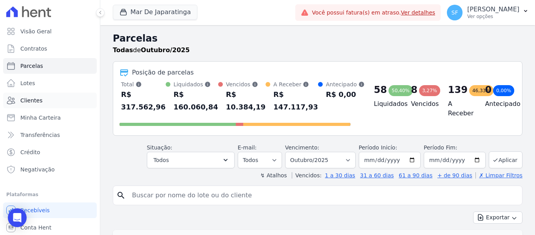
click at [33, 98] on span "Clientes" at bounding box center [31, 100] width 22 height 8
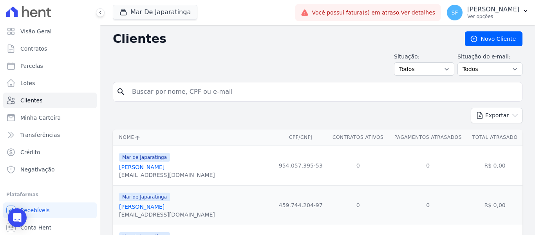
click at [152, 165] on link "[PERSON_NAME]" at bounding box center [141, 167] width 45 height 6
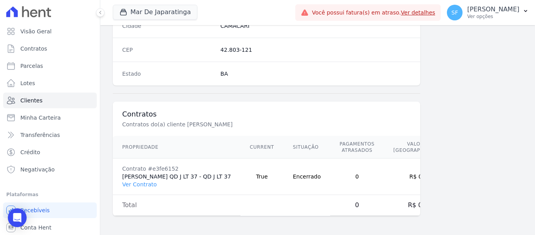
scroll to position [517, 0]
click at [143, 181] on link "Ver Contrato" at bounding box center [139, 184] width 34 height 6
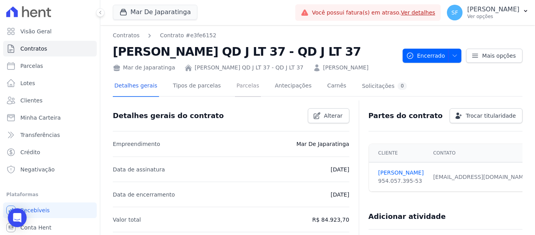
click at [235, 88] on link "Parcelas" at bounding box center [248, 86] width 26 height 21
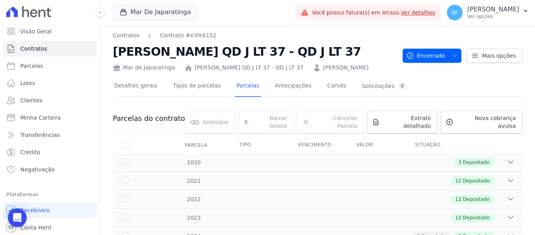
scroll to position [27, 0]
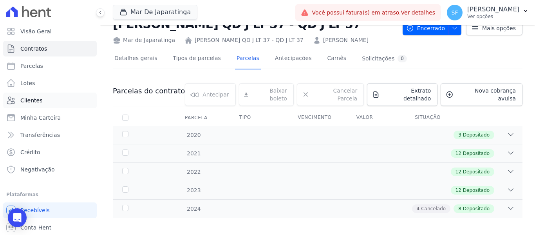
click at [34, 97] on span "Clientes" at bounding box center [31, 100] width 22 height 8
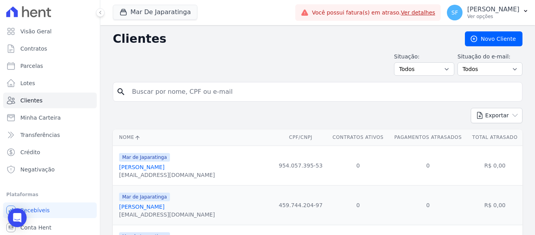
click at [189, 99] on div "search" at bounding box center [318, 92] width 410 height 20
click at [189, 98] on input "search" at bounding box center [323, 92] width 392 height 16
type input "aparecido"
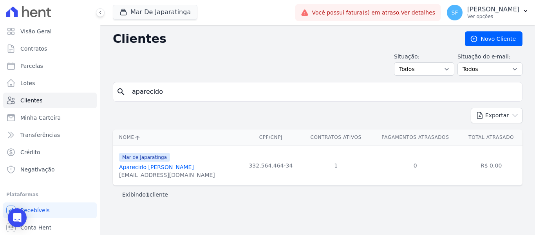
click at [157, 164] on link "Aparecido [PERSON_NAME]" at bounding box center [156, 167] width 75 height 6
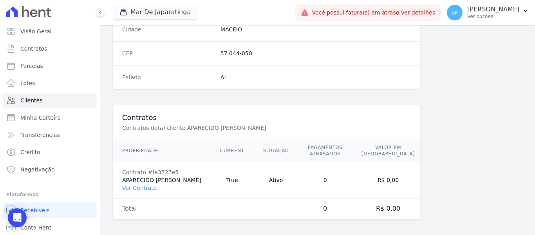
scroll to position [505, 0]
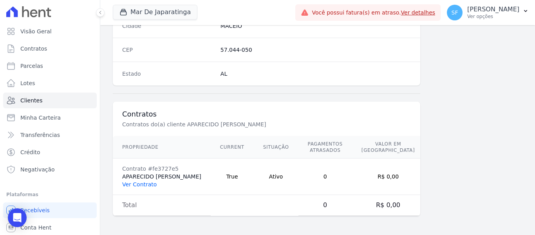
click at [141, 186] on link "Ver Contrato" at bounding box center [139, 184] width 34 height 6
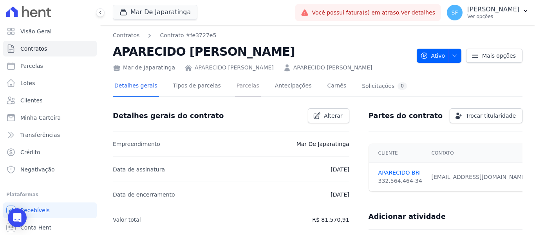
click at [239, 92] on link "Parcelas" at bounding box center [248, 86] width 26 height 21
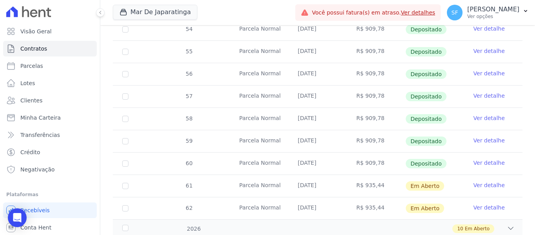
scroll to position [332, 0]
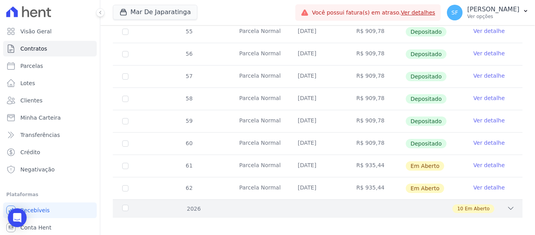
click at [132, 204] on div "2026" at bounding box center [138, 208] width 35 height 8
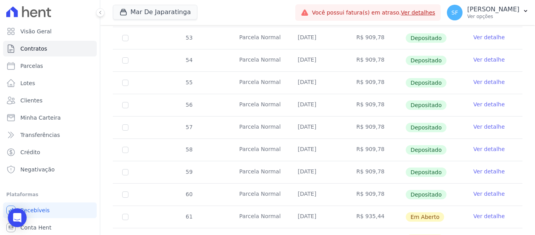
scroll to position [399, 0]
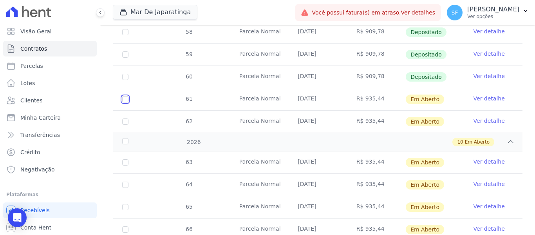
click at [126, 96] on input "checkbox" at bounding box center [125, 99] width 6 height 6
checkbox input "true"
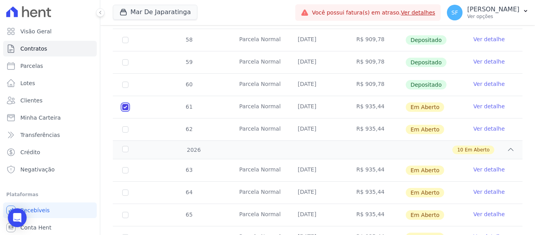
scroll to position [405, 0]
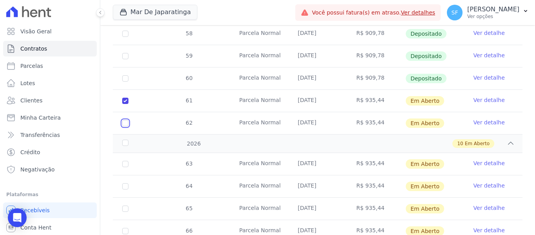
click at [125, 120] on input "checkbox" at bounding box center [125, 123] width 6 height 6
checkbox input "true"
click at [128, 139] on div "2026" at bounding box center [138, 143] width 35 height 8
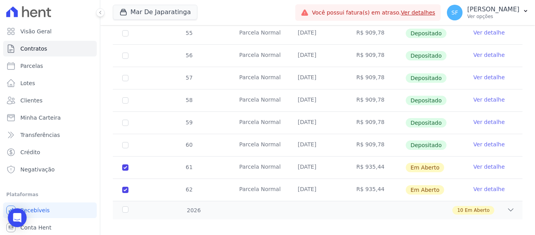
click at [127, 206] on div "2026" at bounding box center [138, 210] width 35 height 8
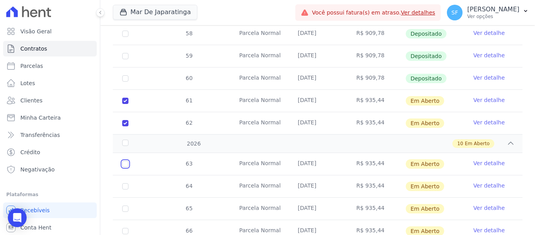
click at [124, 161] on input "checkbox" at bounding box center [125, 164] width 6 height 6
checkbox input "true"
click at [124, 183] on input "checkbox" at bounding box center [125, 186] width 6 height 6
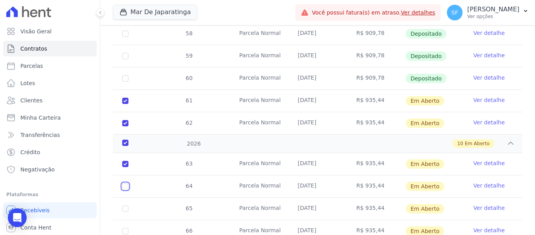
checkbox input "true"
click at [127, 205] on input "checkbox" at bounding box center [125, 208] width 6 height 6
checkbox input "true"
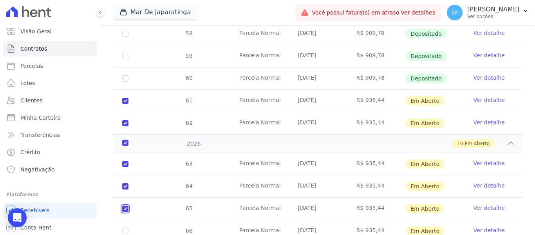
checkbox input "true"
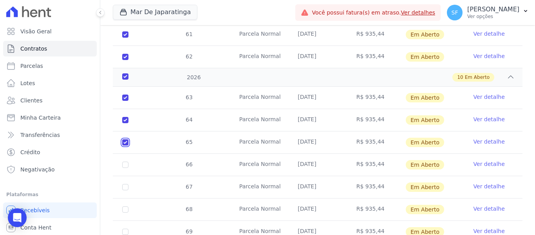
scroll to position [523, 0]
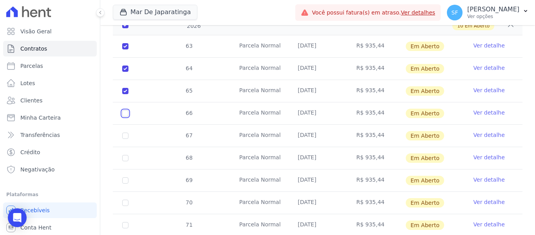
click at [127, 110] on input "checkbox" at bounding box center [125, 113] width 6 height 6
checkbox input "true"
click at [129, 125] on td "67" at bounding box center [125, 136] width 25 height 22
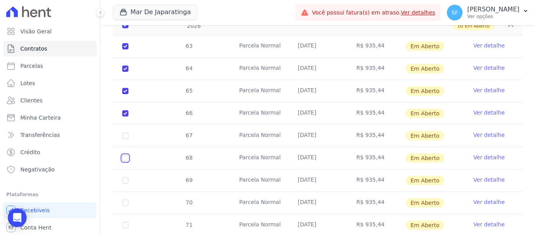
click at [125, 155] on input "checkbox" at bounding box center [125, 158] width 6 height 6
checkbox input "true"
click at [126, 132] on input "checkbox" at bounding box center [125, 135] width 6 height 6
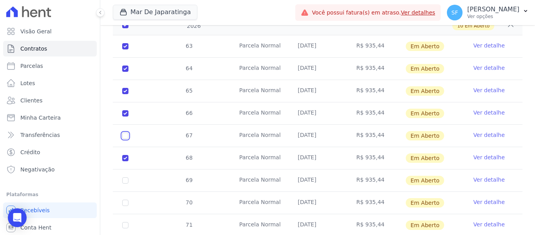
checkbox input "true"
click at [127, 177] on input "checkbox" at bounding box center [125, 180] width 6 height 6
checkbox input "true"
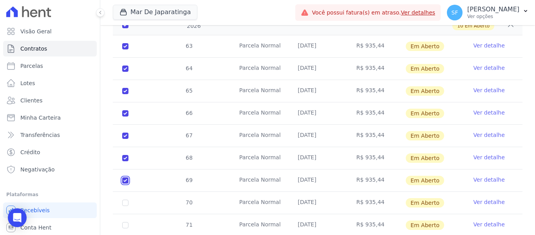
checkbox input "true"
click at [126, 198] on td "70" at bounding box center [125, 203] width 25 height 22
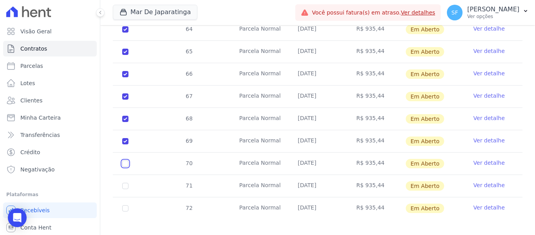
click at [125, 160] on input "checkbox" at bounding box center [125, 163] width 6 height 6
checkbox input "true"
click at [125, 183] on input "checkbox" at bounding box center [125, 186] width 6 height 6
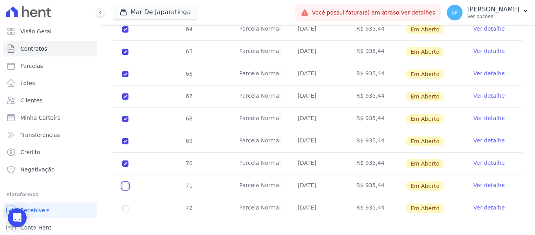
checkbox input "true"
click at [125, 205] on input "checkbox" at bounding box center [125, 208] width 6 height 6
checkbox input "true"
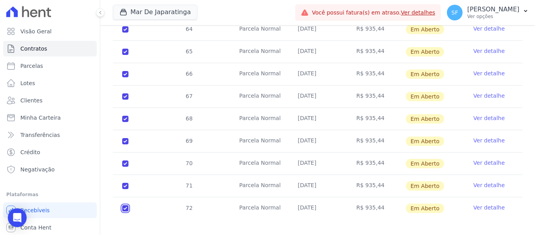
checkbox input "true"
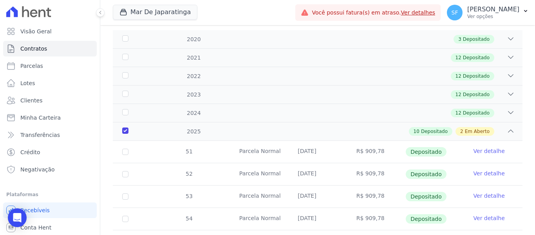
scroll to position [0, 0]
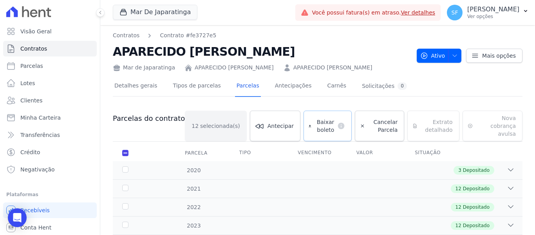
drag, startPoint x: 309, startPoint y: 123, endPoint x: 306, endPoint y: 126, distance: 4.2
click at [315, 123] on span "Baixar boleto" at bounding box center [325, 126] width 20 height 16
click at [512, 8] on p "[PERSON_NAME]" at bounding box center [493, 9] width 52 height 8
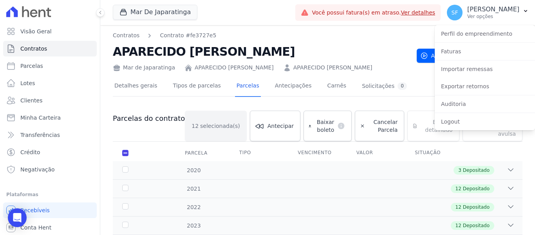
click at [275, 13] on div "Mar De Japaratinga Você possui apenas um empreendimento Aplicar" at bounding box center [202, 13] width 179 height 26
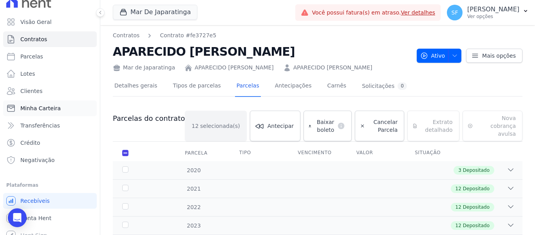
scroll to position [18, 0]
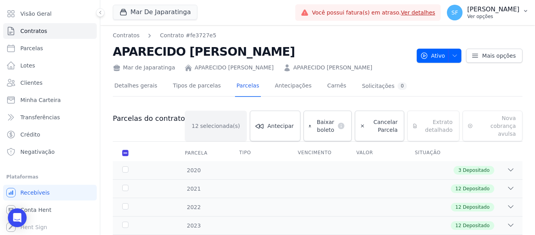
click at [500, 9] on p "[PERSON_NAME]" at bounding box center [493, 9] width 52 height 8
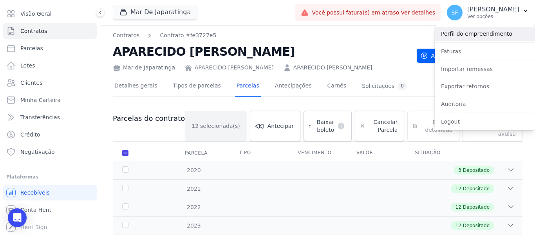
click at [491, 31] on link "Perfil do empreendimento" at bounding box center [485, 34] width 100 height 14
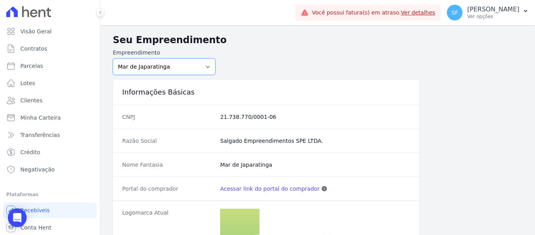
click at [210, 67] on select "Mar de Japaratinga" at bounding box center [164, 66] width 103 height 16
click at [354, 56] on form "Empreendimento Mar de Japaratinga" at bounding box center [318, 62] width 410 height 26
click at [490, 11] on p "[PERSON_NAME]" at bounding box center [493, 9] width 52 height 8
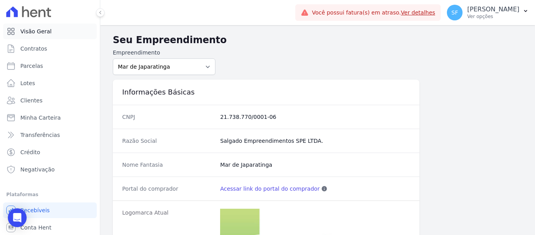
click at [61, 36] on link "Visão Geral" at bounding box center [50, 32] width 94 height 16
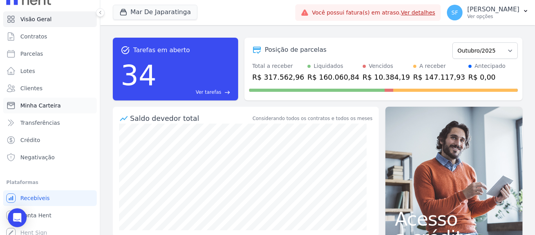
scroll to position [18, 0]
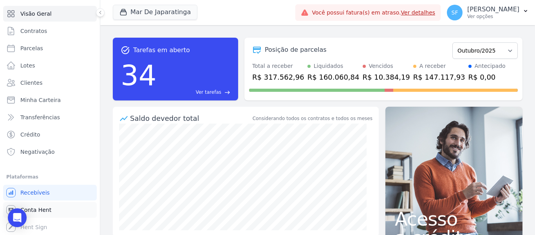
click at [36, 209] on span "Conta Hent" at bounding box center [35, 210] width 31 height 8
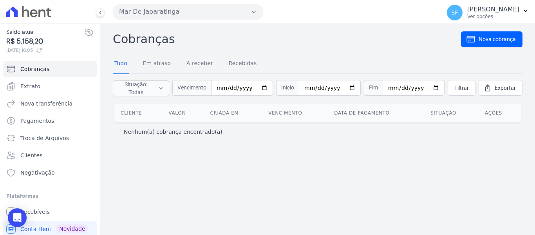
click at [378, 213] on div "Cobranças Nova cobrança Tudo Em atraso A receber Recebidas Situação: Todas Em a…" at bounding box center [317, 129] width 435 height 211
click at [37, 212] on span "Recebíveis" at bounding box center [34, 212] width 29 height 8
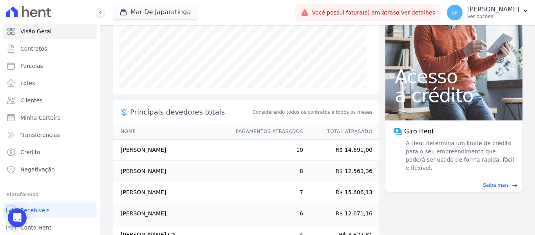
scroll to position [165, 0]
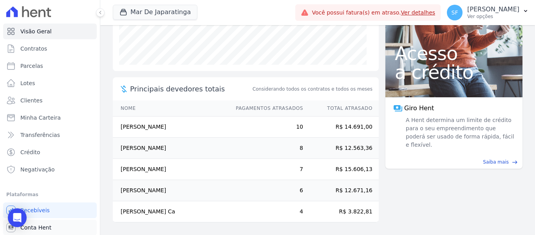
click at [37, 226] on span "Conta Hent" at bounding box center [35, 227] width 31 height 8
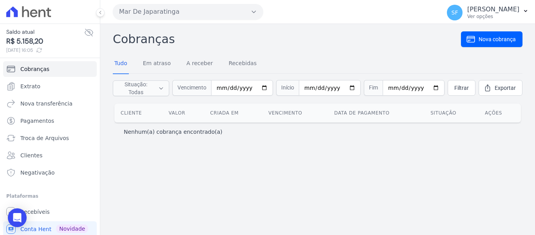
click at [85, 32] on icon at bounding box center [89, 32] width 8 height 7
click at [84, 34] on icon at bounding box center [88, 32] width 9 height 9
click at [488, 17] on p "Ver opções" at bounding box center [493, 16] width 52 height 6
click at [359, 22] on div "Mar De Japaratinga Você possui apenas um empreendimento Aplicar" at bounding box center [275, 12] width 325 height 24
click at [458, 11] on span "SF" at bounding box center [455, 12] width 7 height 5
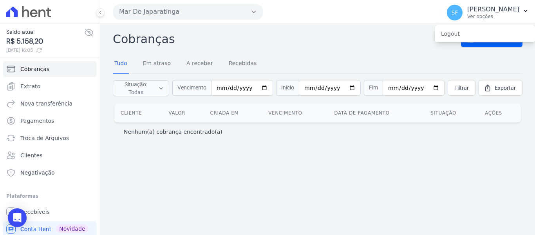
click at [363, 22] on div "Mar De Japaratinga Você possui apenas um empreendimento Aplicar" at bounding box center [275, 12] width 325 height 24
click at [503, 7] on p "[PERSON_NAME]" at bounding box center [493, 9] width 52 height 8
click at [528, 13] on icon "button" at bounding box center [526, 11] width 6 height 6
click at [522, 5] on button "SF [PERSON_NAME] Ver opções" at bounding box center [488, 13] width 94 height 22
click at [371, 161] on div "Cobranças Nova cobrança Tudo Em atraso A receber Recebidas Situação: Todas Em a…" at bounding box center [317, 129] width 435 height 211
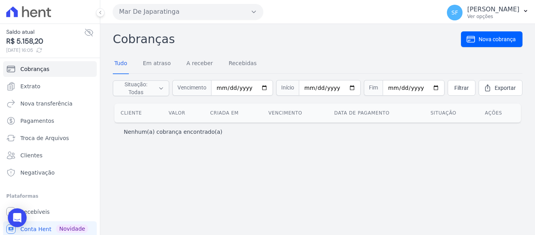
click at [33, 14] on icon at bounding box center [28, 11] width 45 height 11
click at [40, 11] on icon at bounding box center [41, 12] width 7 height 7
click at [157, 215] on div "Cobranças Nova cobrança Tudo Em atraso A receber Recebidas Situação: Todas Em a…" at bounding box center [317, 129] width 435 height 211
click at [17, 214] on icon "Open Intercom Messenger" at bounding box center [17, 217] width 9 height 10
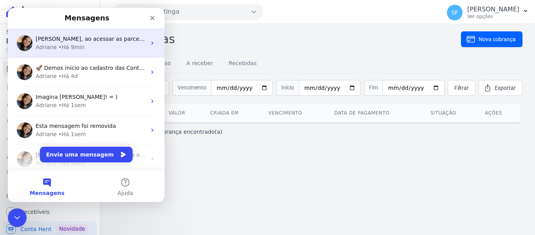
click at [125, 42] on span "[PERSON_NAME], ao acessar as parcelas (dentro do contrato) é possível seleciona…" at bounding box center [204, 39] width 337 height 6
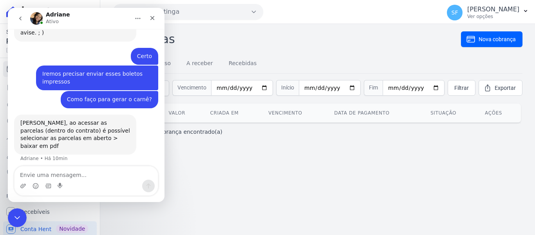
scroll to position [568, 0]
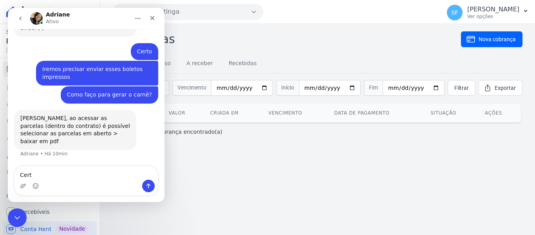
type textarea "Certo"
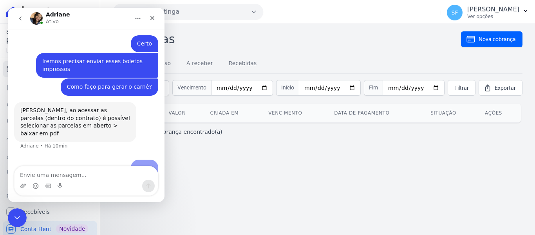
scroll to position [591, 0]
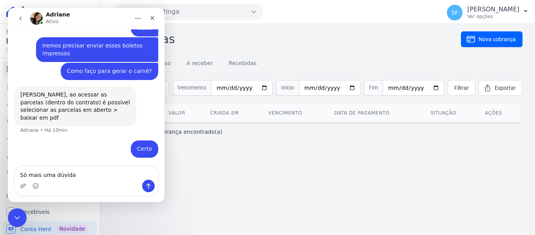
type textarea "Só mais uma dúvida?"
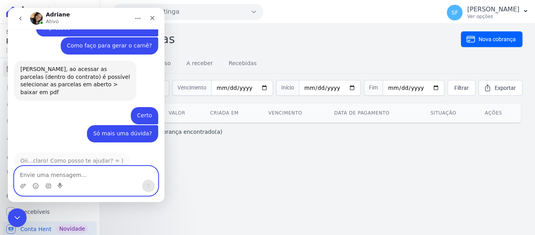
scroll to position [633, 0]
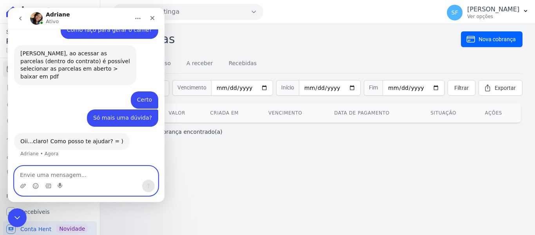
click at [52, 176] on textarea "Envie uma mensagem..." at bounding box center [85, 172] width 143 height 13
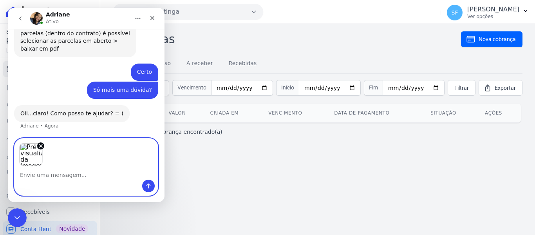
scroll to position [660, 0]
click at [148, 184] on icon "Enviar uma mensagem" at bounding box center [148, 185] width 4 height 5
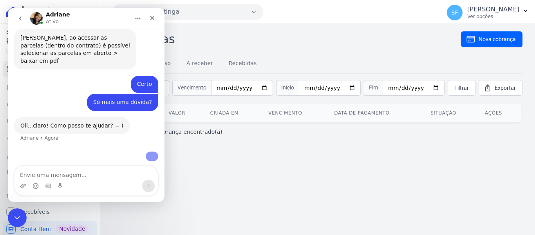
scroll to position [687, 0]
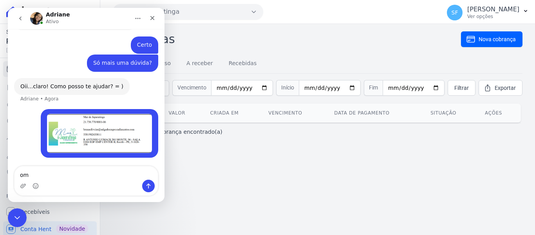
type textarea "o"
type textarea "Como faço para alterar o e-mail"
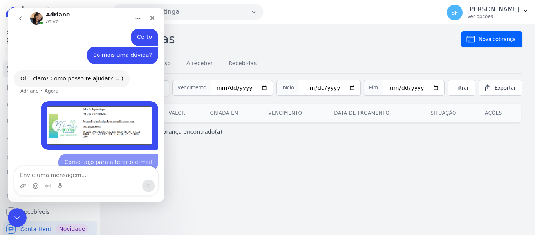
scroll to position [705, 0]
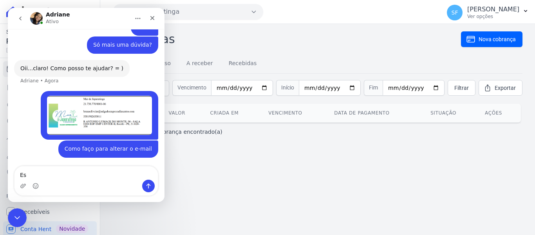
type textarea "E"
type textarea "Esse e-mail foi desativado"
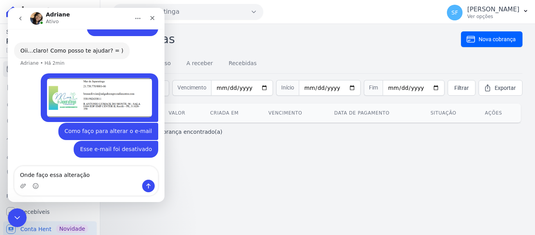
type textarea "Onde faço essa alteração?"
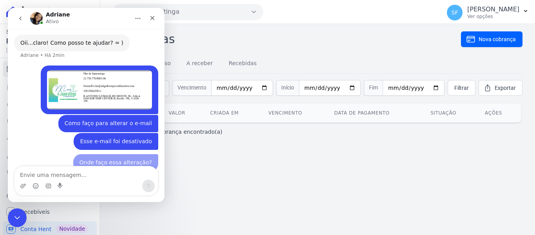
scroll to position [741, 0]
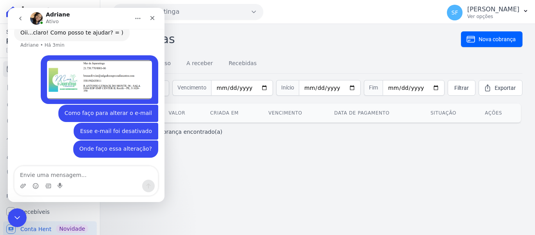
click at [256, 167] on div "Cobranças Nova cobrança Tudo Em atraso A receber Recebidas Situação: Todas Em a…" at bounding box center [317, 129] width 435 height 211
click at [257, 167] on div "Cobranças Nova cobrança Tudo Em atraso A receber Recebidas Situação: Todas Em a…" at bounding box center [317, 129] width 435 height 211
click at [213, 157] on div "Cobranças Nova cobrança Tudo Em atraso A receber Recebidas Situação: Todas Em a…" at bounding box center [317, 129] width 435 height 211
click at [218, 159] on div "Cobranças Nova cobrança Tudo Em atraso A receber Recebidas Situação: Todas Em a…" at bounding box center [317, 129] width 435 height 211
click at [152, 18] on icon "Fechar" at bounding box center [152, 18] width 4 height 4
